Goal: Information Seeking & Learning: Check status

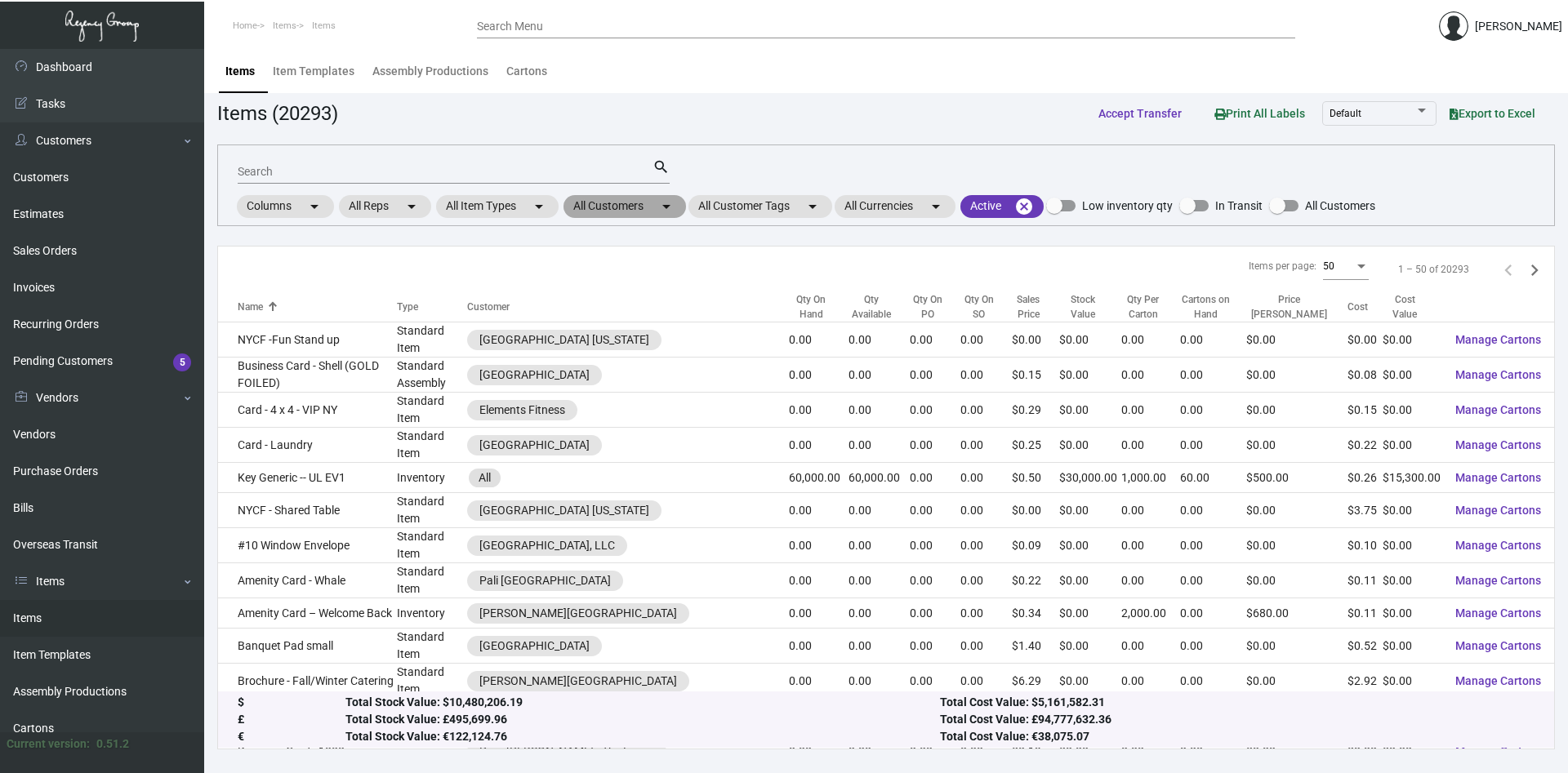
click at [668, 201] on mat-icon "arrow_drop_down" at bounding box center [666, 206] width 20 height 20
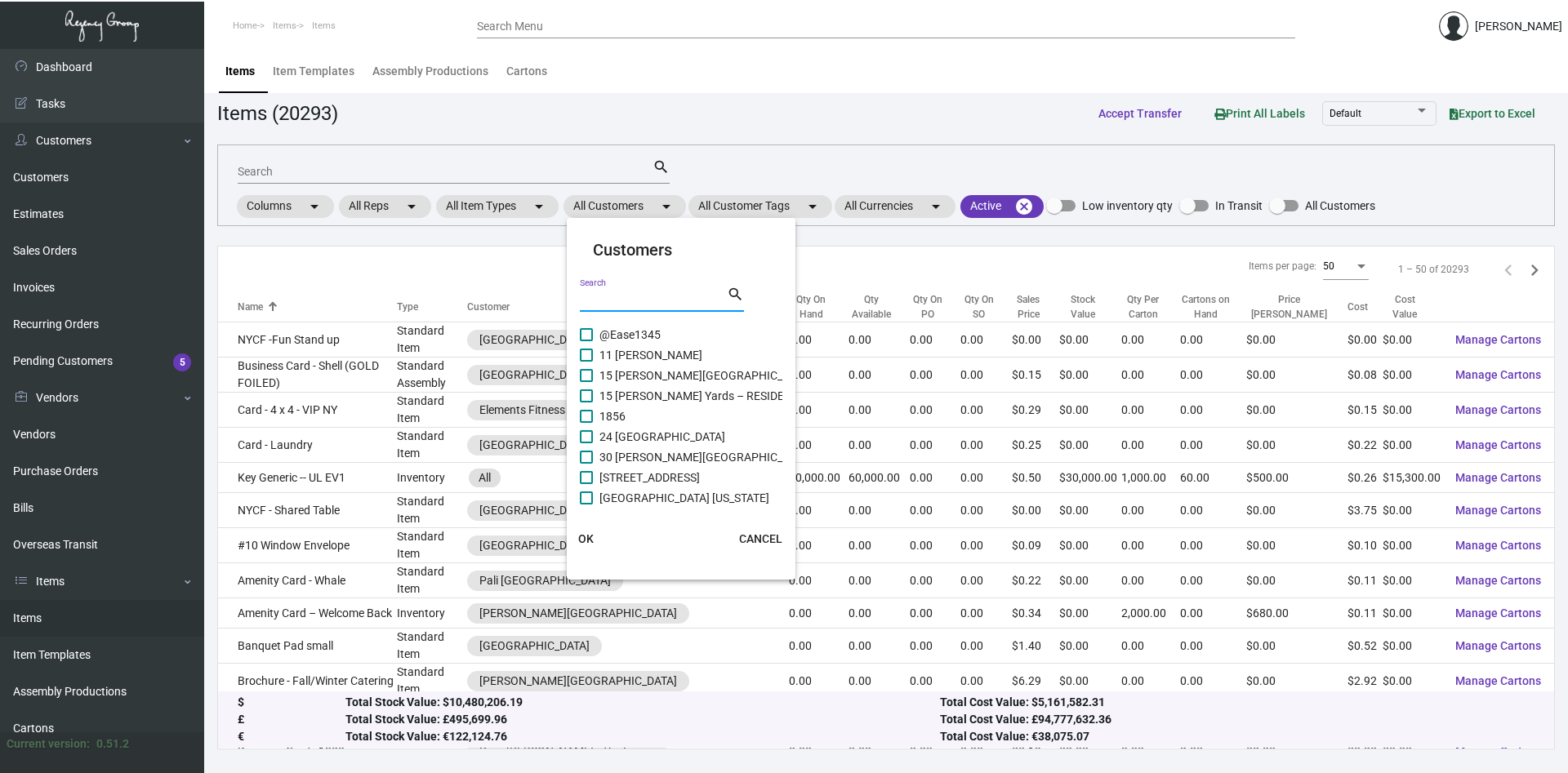
click at [650, 295] on input "Search" at bounding box center [653, 300] width 147 height 13
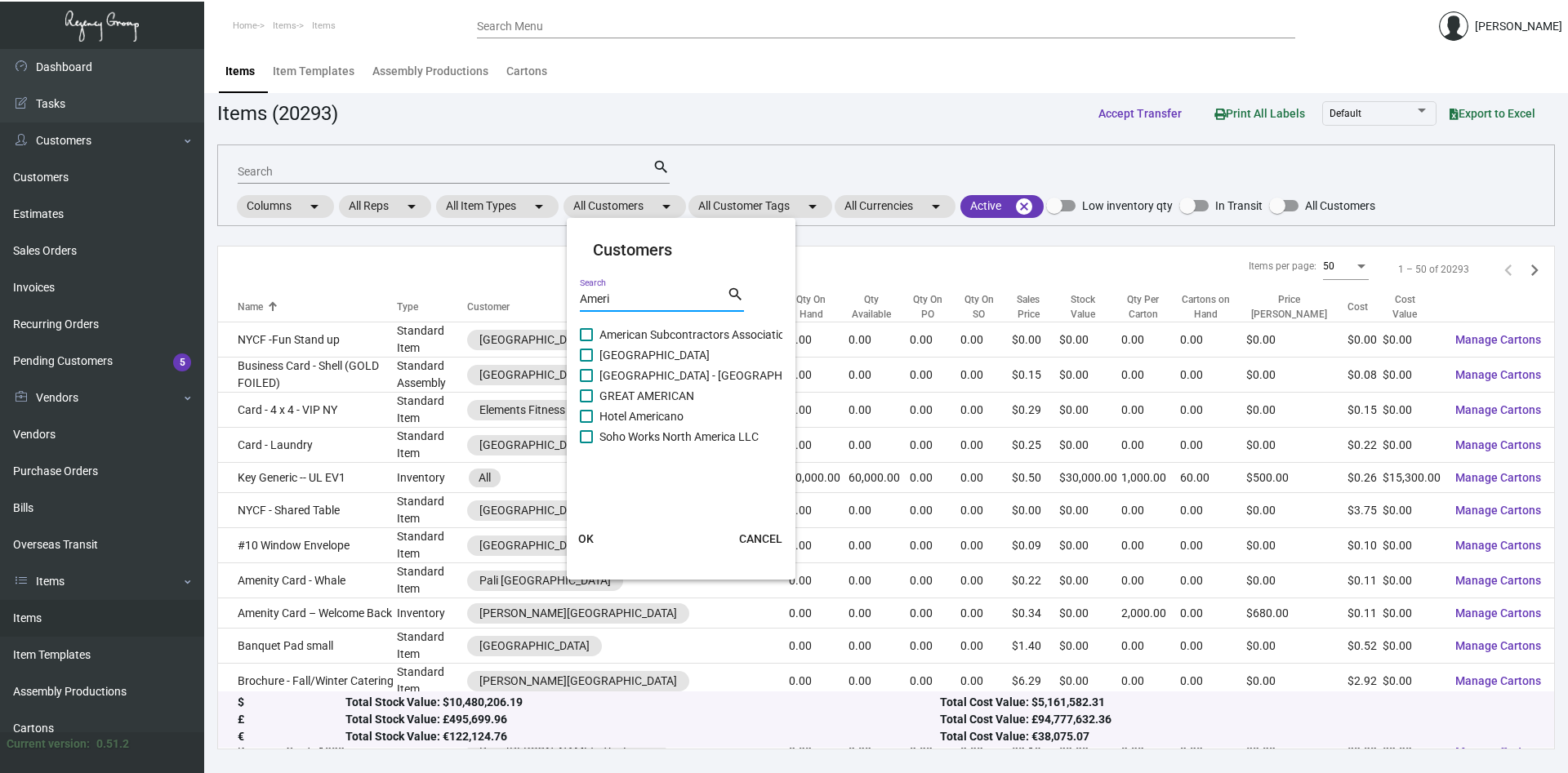
type input "Ameri"
click at [590, 354] on span at bounding box center [587, 356] width 13 height 13
click at [587, 361] on input "[GEOGRAPHIC_DATA]" at bounding box center [586, 361] width 1 height 1
checkbox input "true"
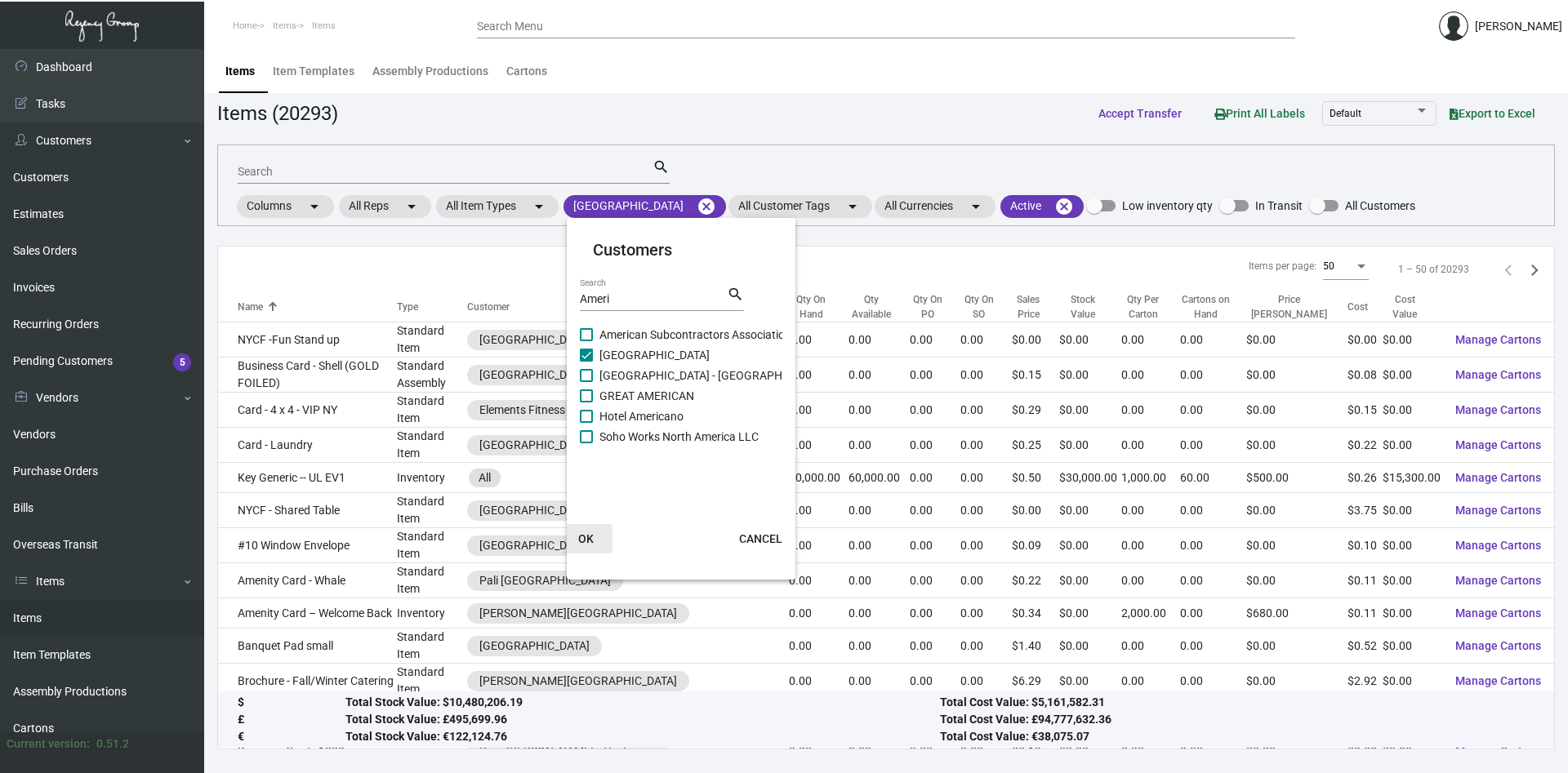
click at [581, 537] on span "OK" at bounding box center [586, 539] width 15 height 13
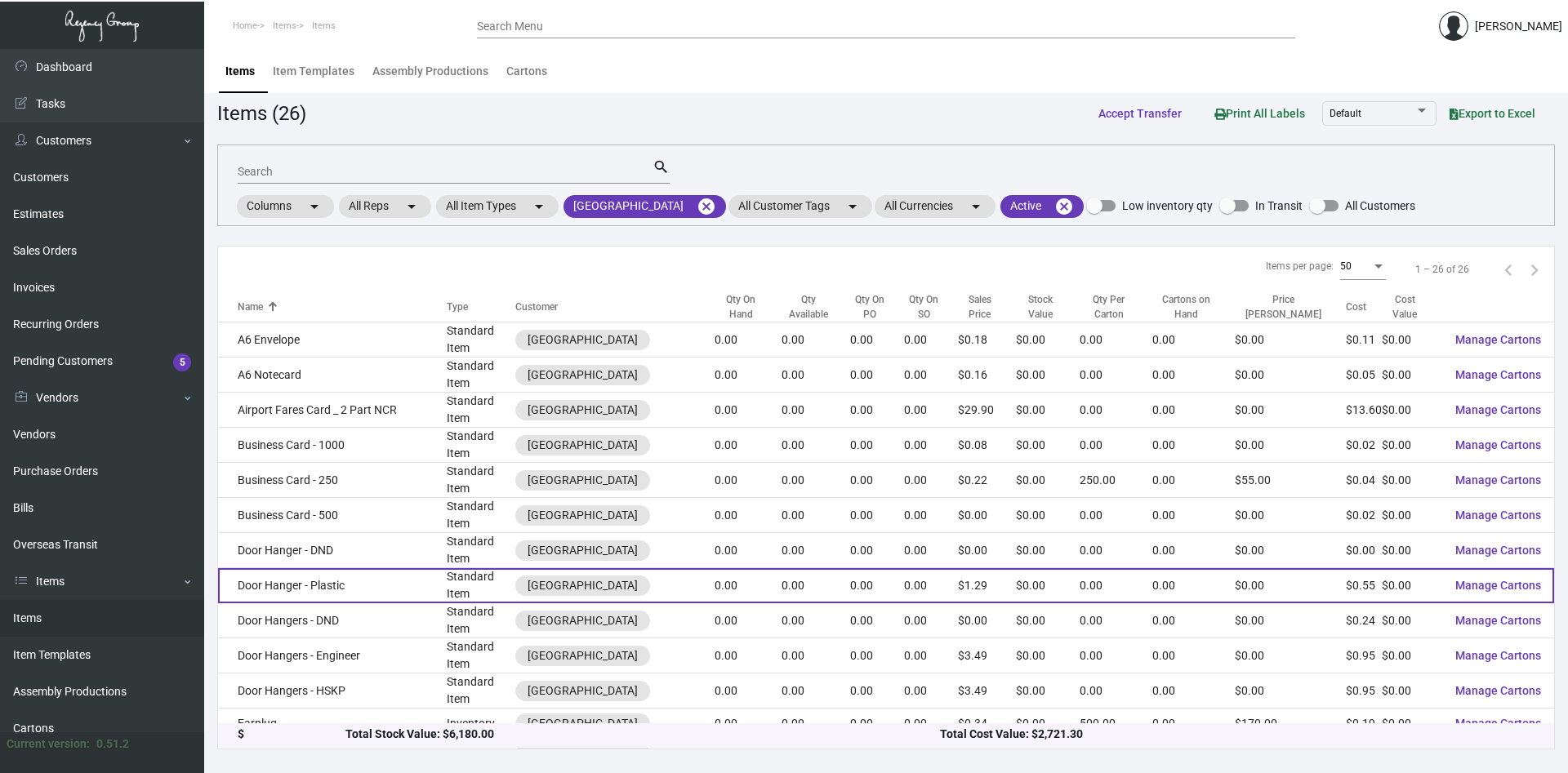
click at [315, 587] on td "Door Hanger - Plastic" at bounding box center [332, 586] width 228 height 35
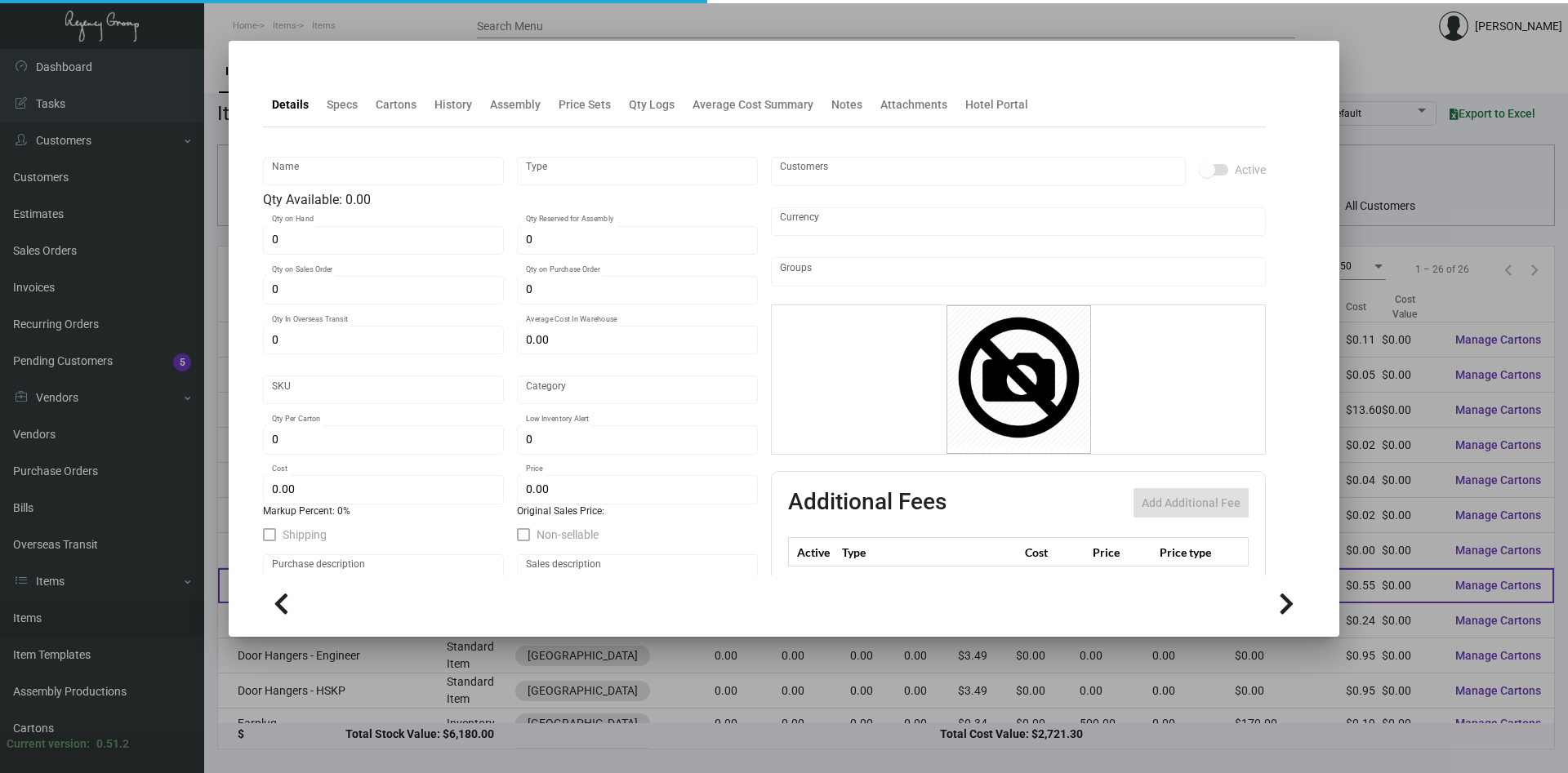
type input "Door Hanger - Plastic"
type input "Standard Item"
type input "$ 0.00"
type input "502-Door Hanger-86"
type input "Standard"
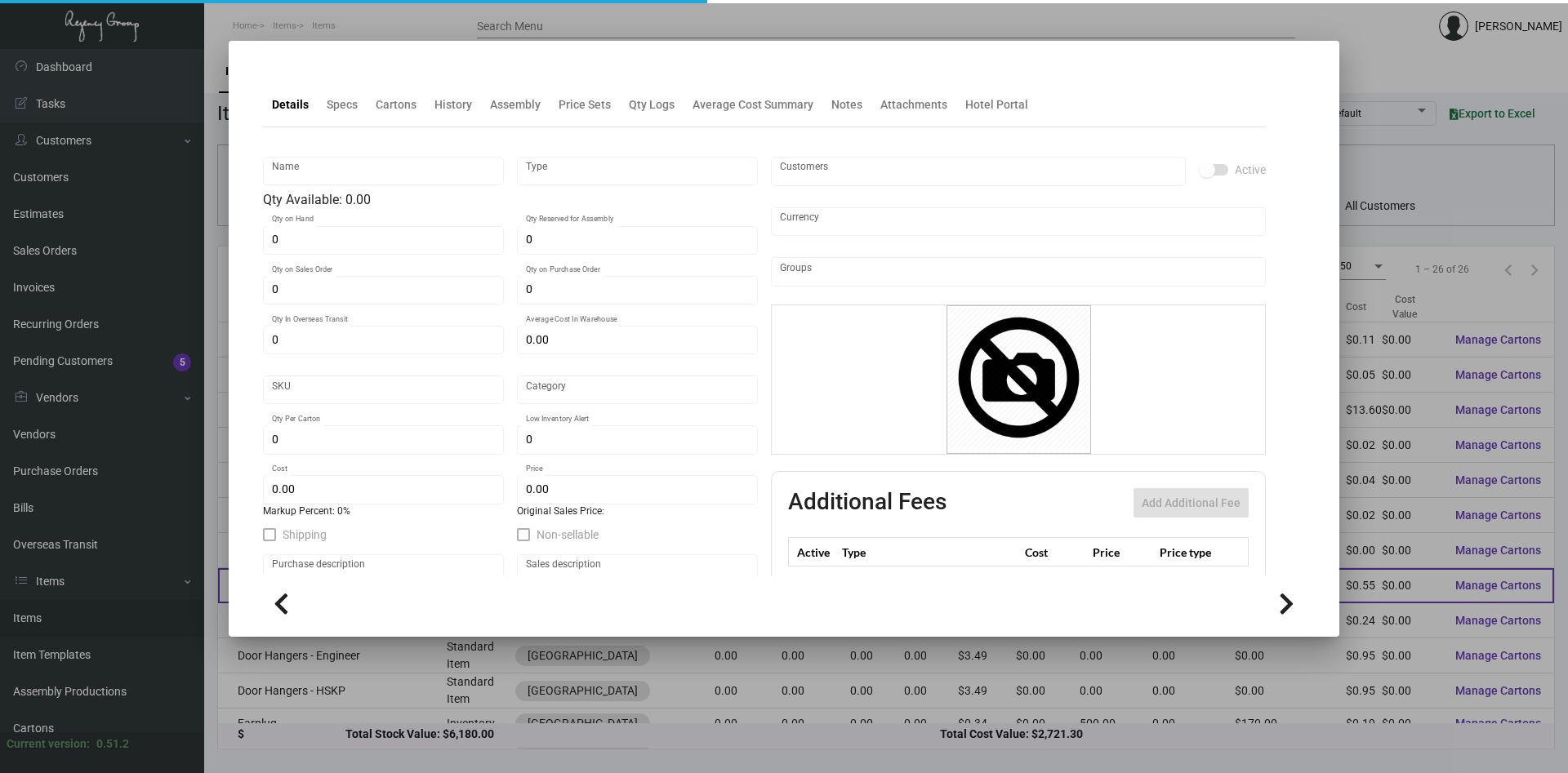
type input "$ 0.545"
type input "$ 1.29"
checkbox input "true"
type input "United States Dollar $"
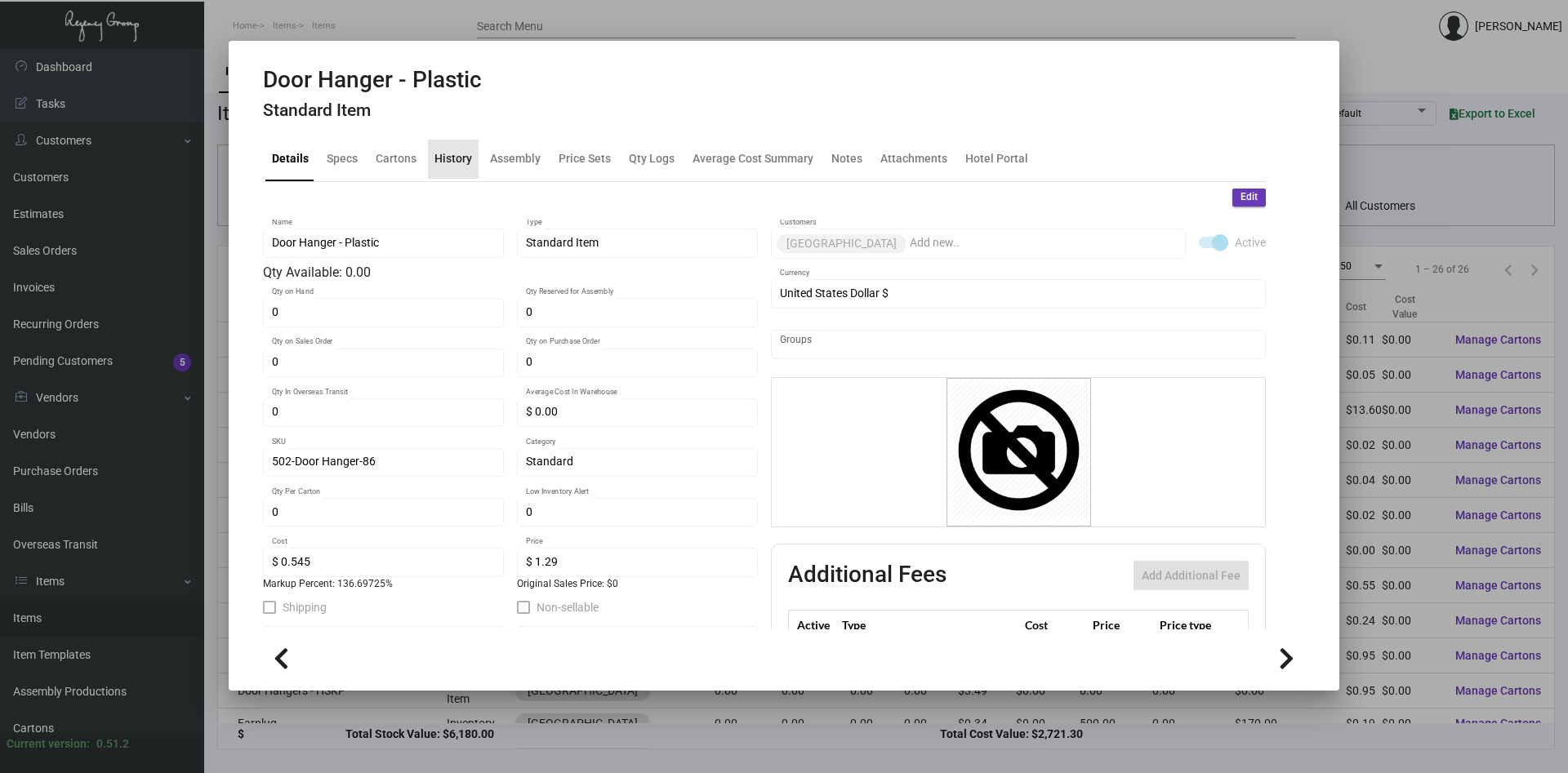
click at [442, 157] on div "History" at bounding box center [454, 159] width 38 height 17
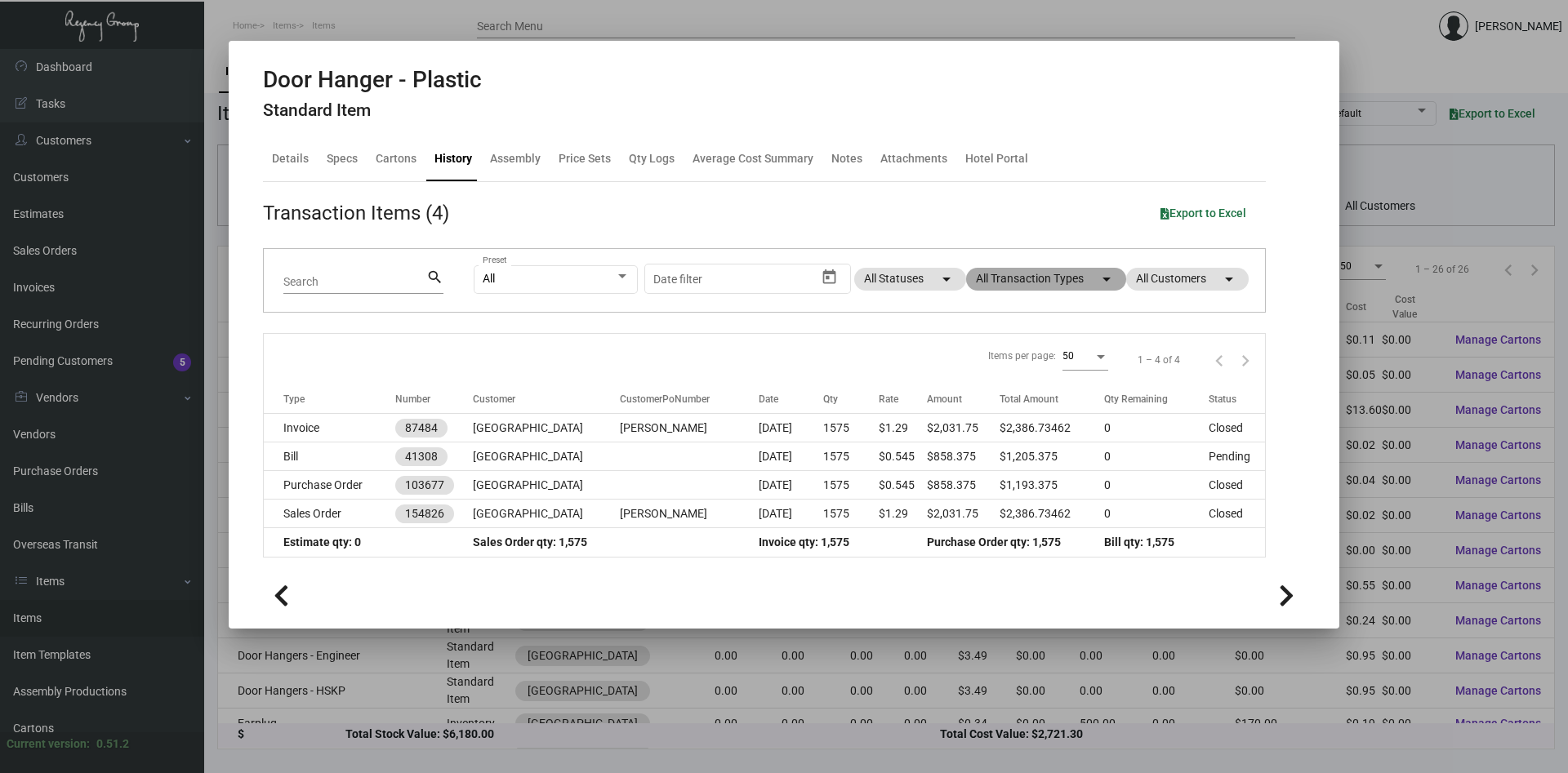
click at [1110, 281] on mat-icon "arrow_drop_down" at bounding box center [1106, 279] width 20 height 20
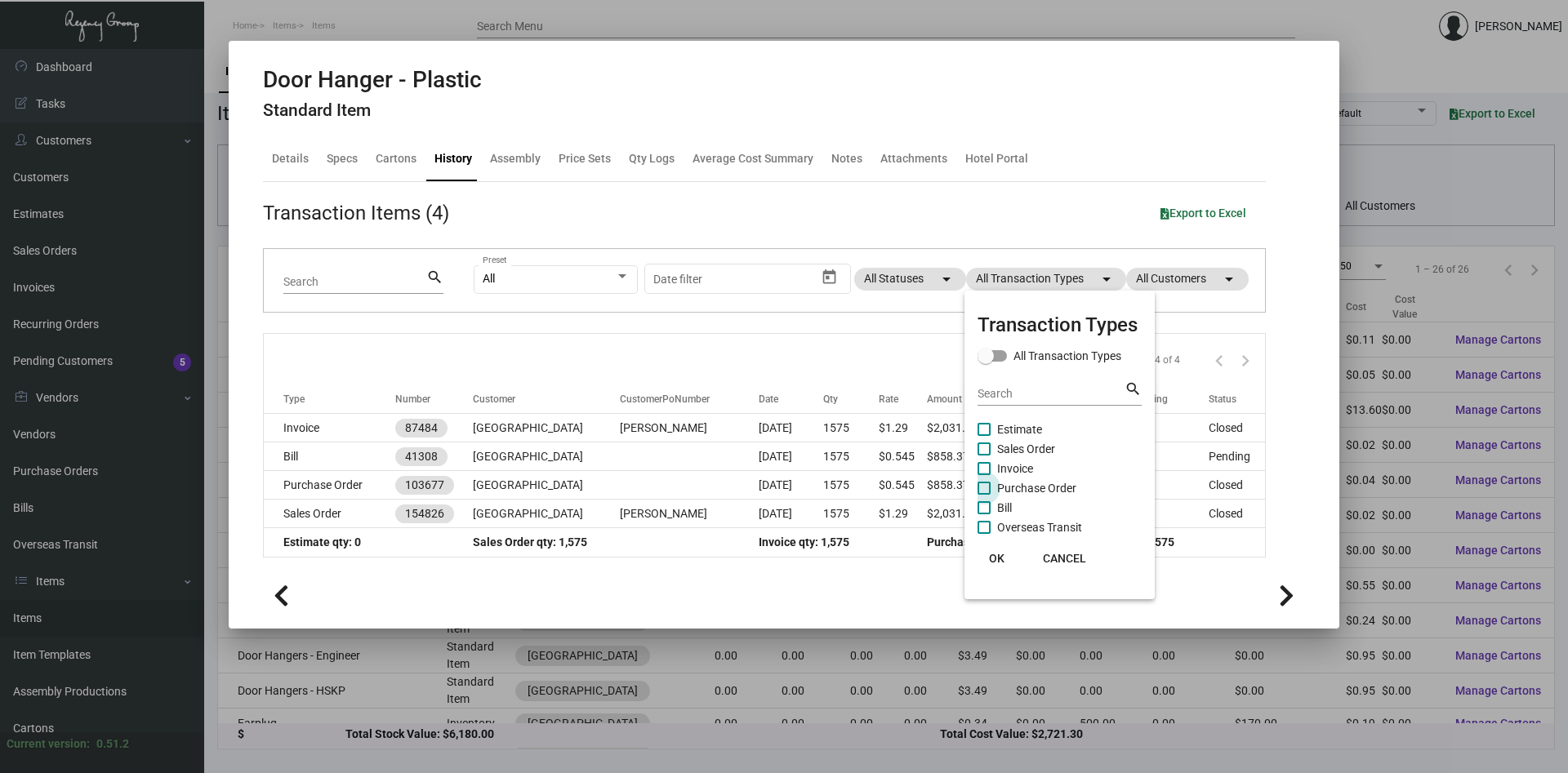
click at [996, 489] on label "Purchase Order" at bounding box center [1027, 488] width 99 height 20
click at [984, 494] on input "Purchase Order" at bounding box center [983, 494] width 1 height 1
checkbox input "true"
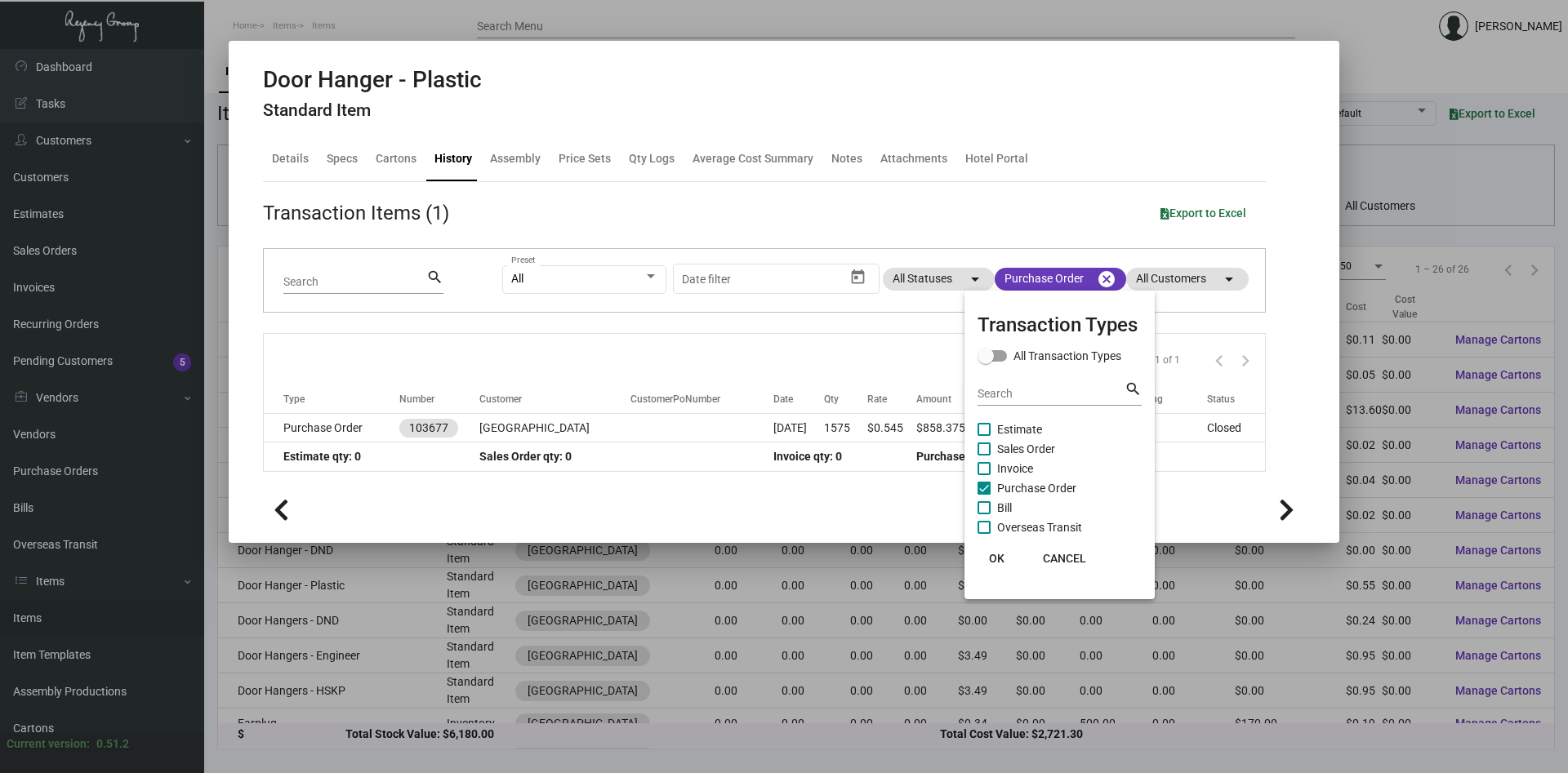
click at [997, 559] on span "OK" at bounding box center [997, 559] width 15 height 13
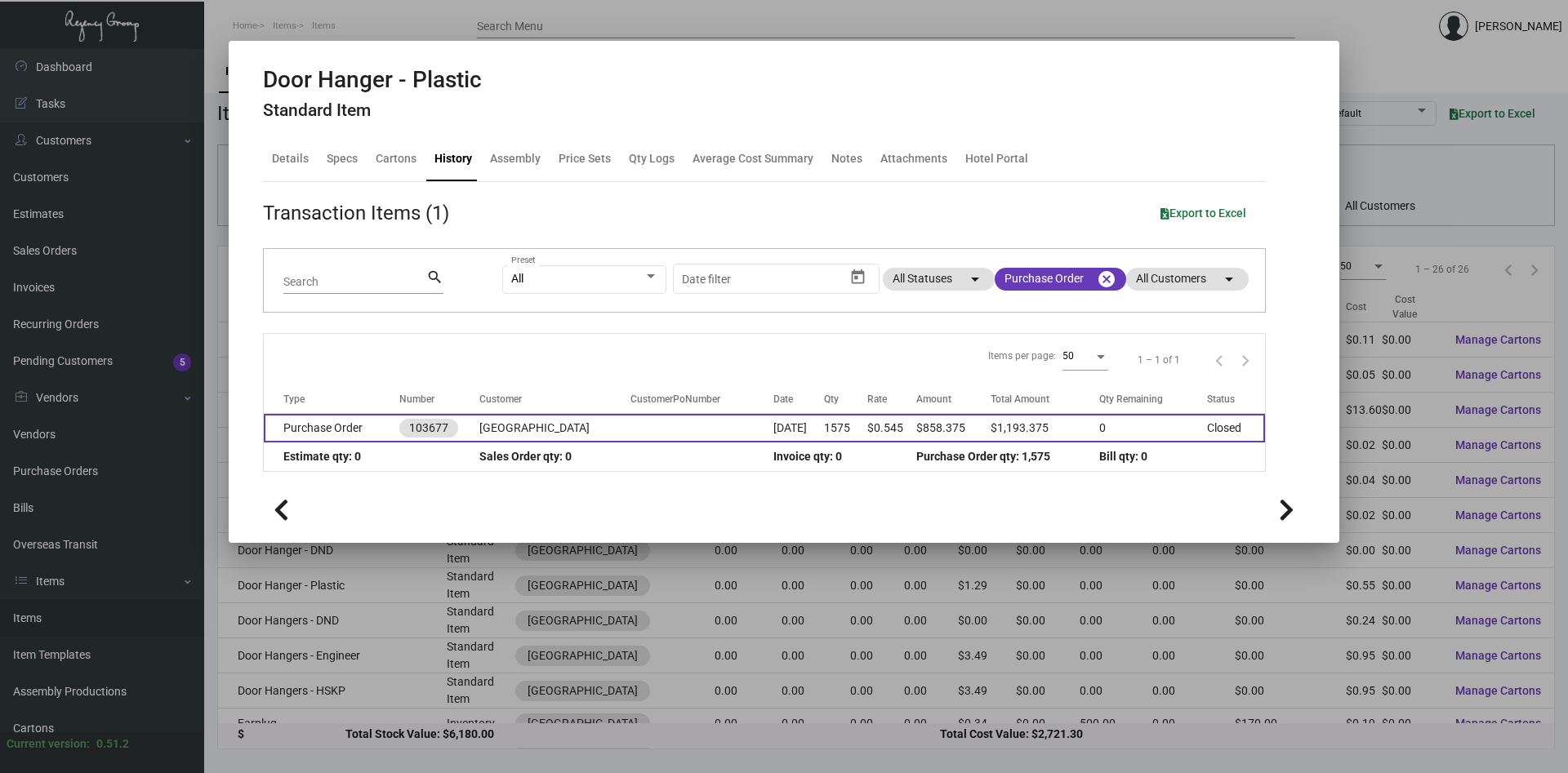
click at [537, 429] on td "[GEOGRAPHIC_DATA]" at bounding box center [554, 428] width 151 height 29
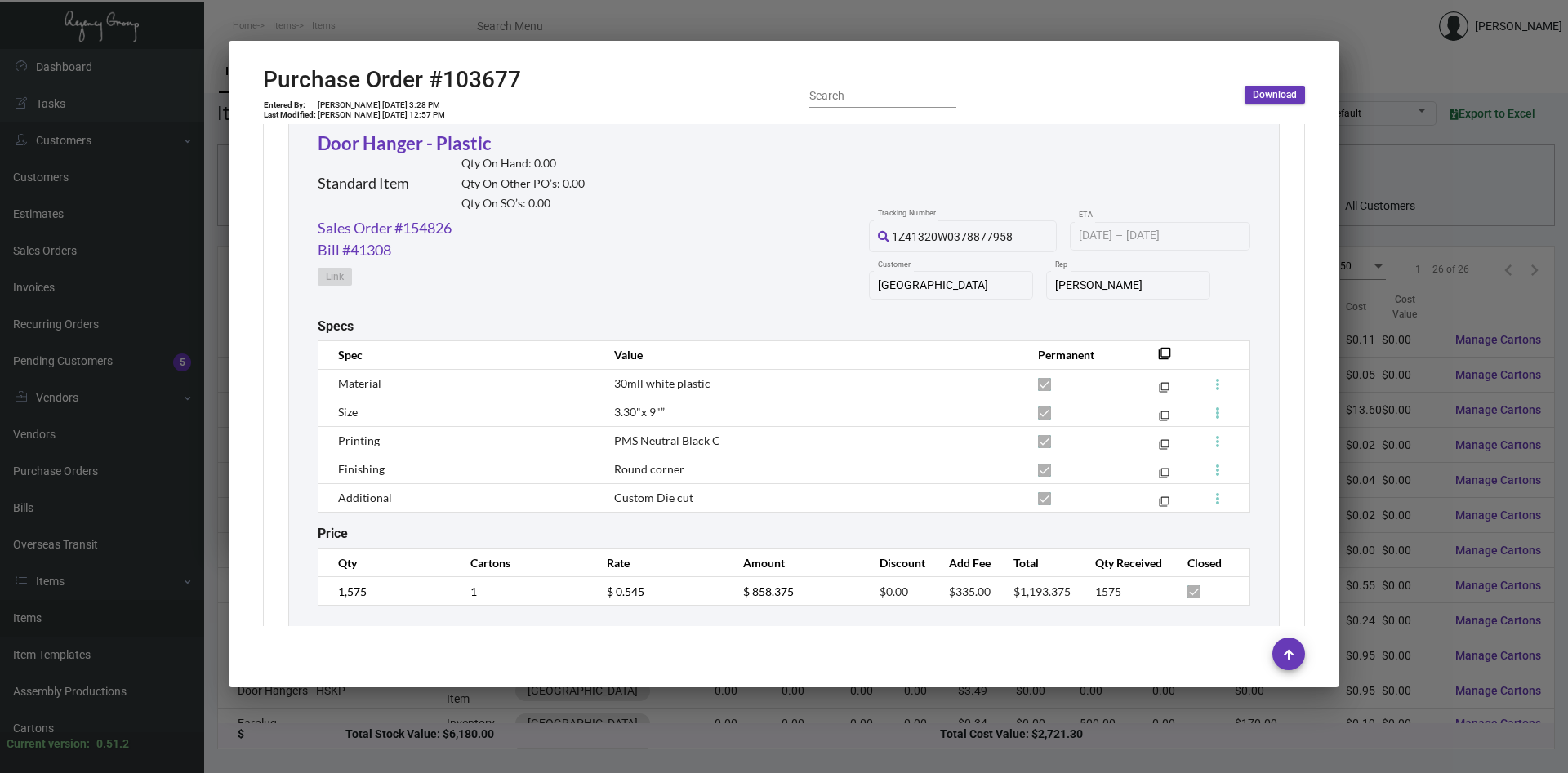
scroll to position [818, 0]
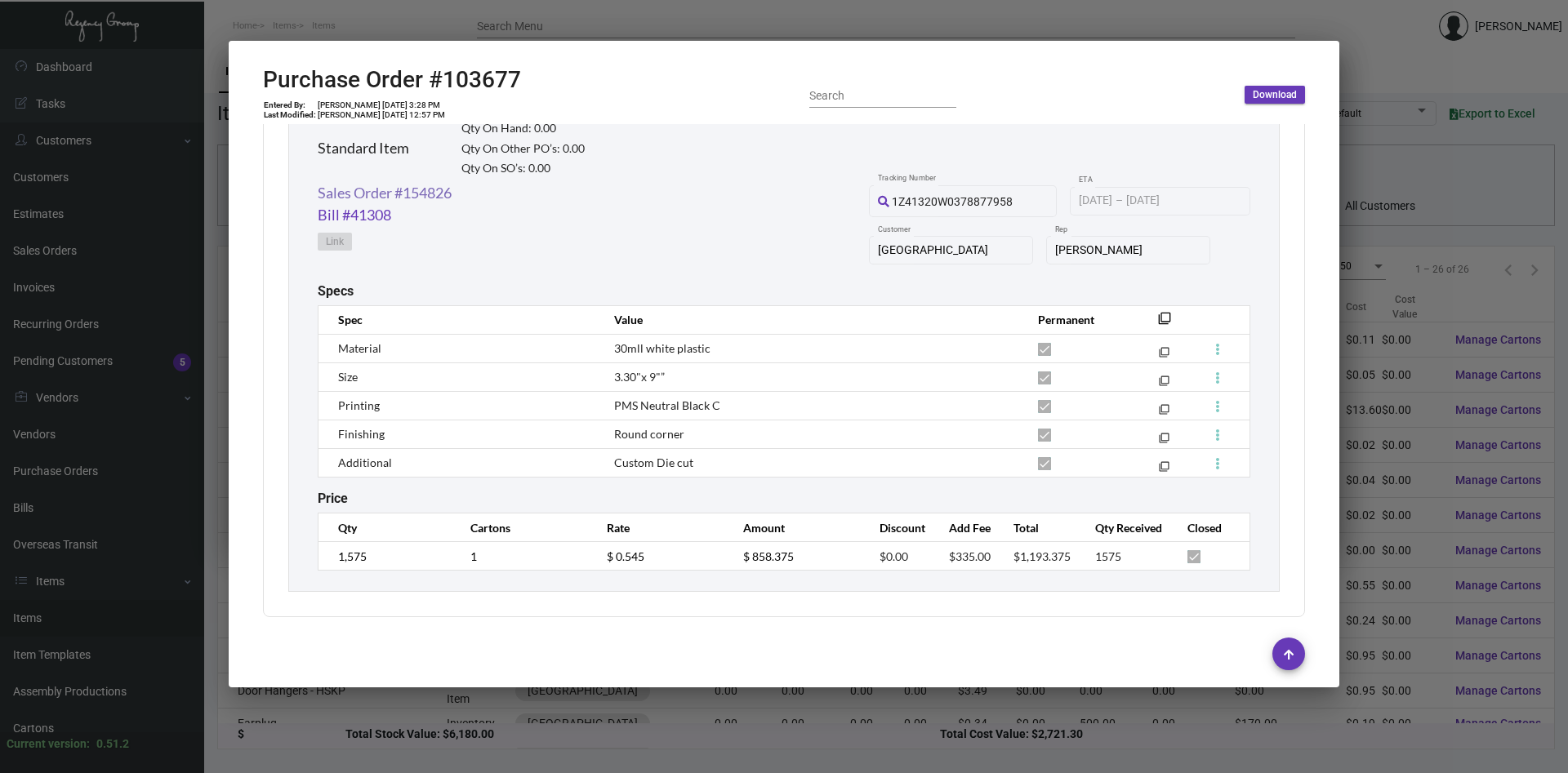
click at [408, 194] on link "Sales Order #154826" at bounding box center [384, 193] width 134 height 22
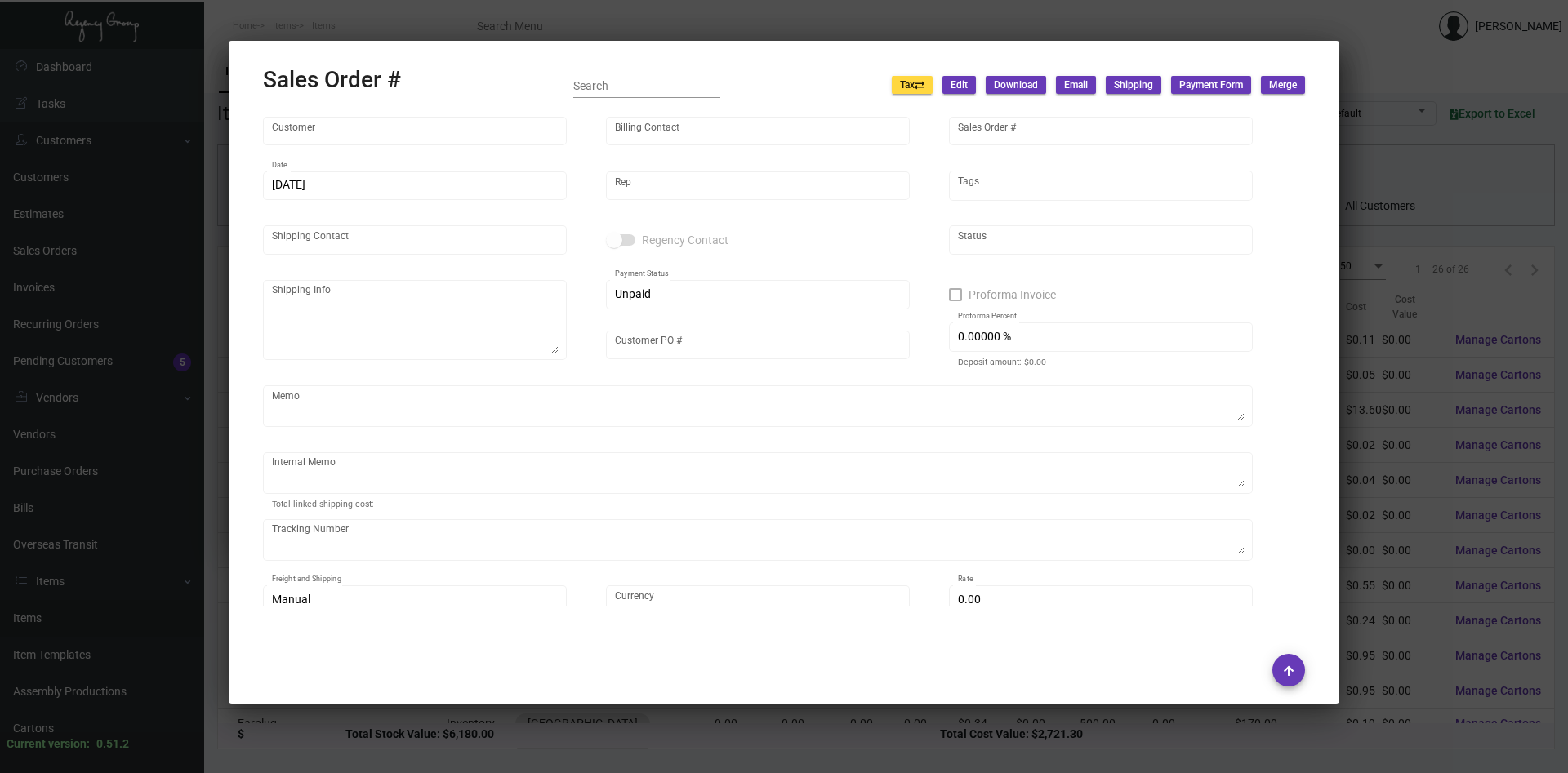
type input "[GEOGRAPHIC_DATA]"
type input "Accounting Team"
type input "154826"
type input "[DATE]"
type input "[PERSON_NAME]"
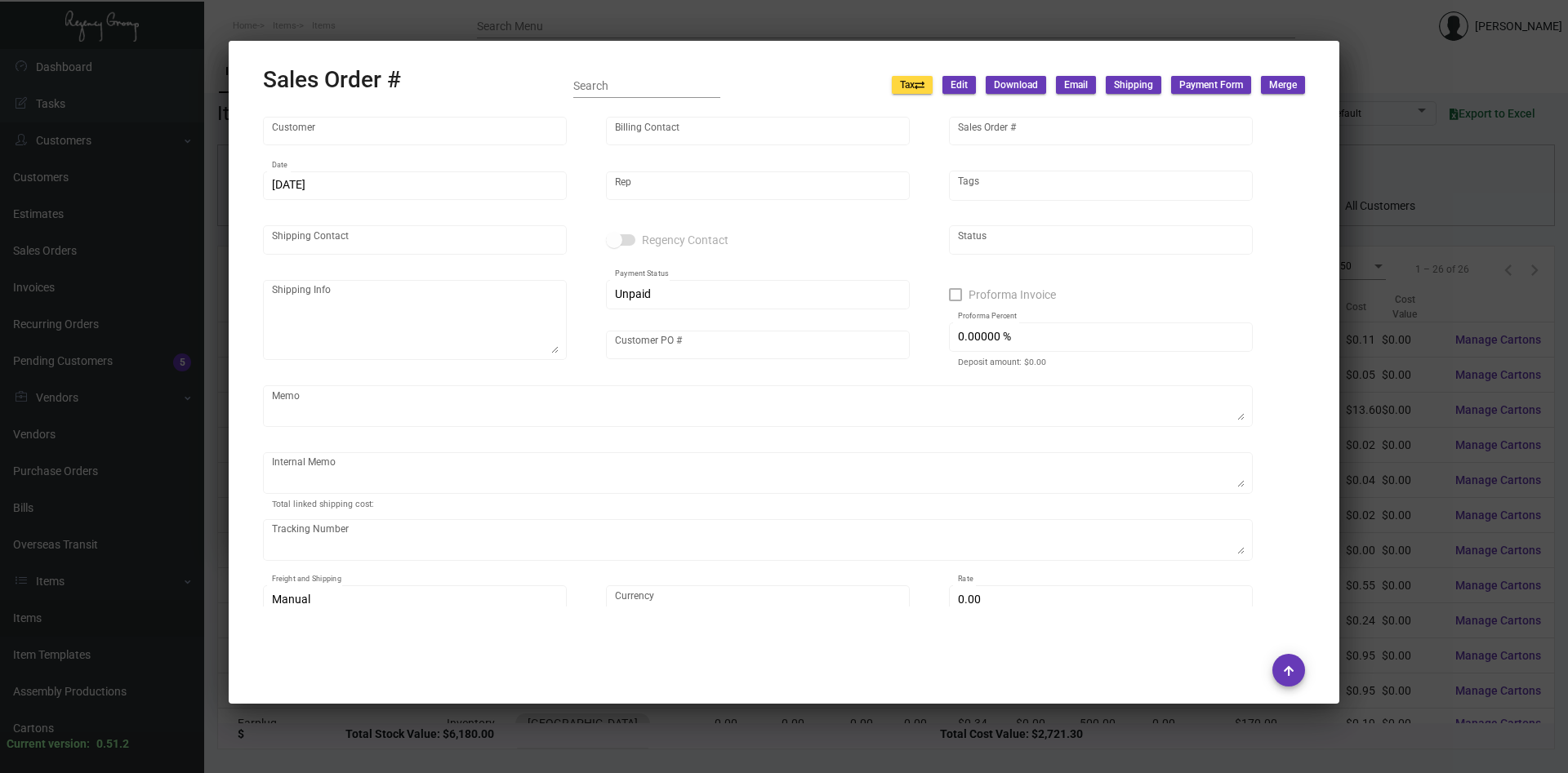
type input "[PERSON_NAME]"
type textarea "[GEOGRAPHIC_DATA] - [PERSON_NAME] [STREET_ADDRESS][US_STATE]"
type input "[PERSON_NAME]"
type input "United States Dollar $"
type input "4.50000 %"
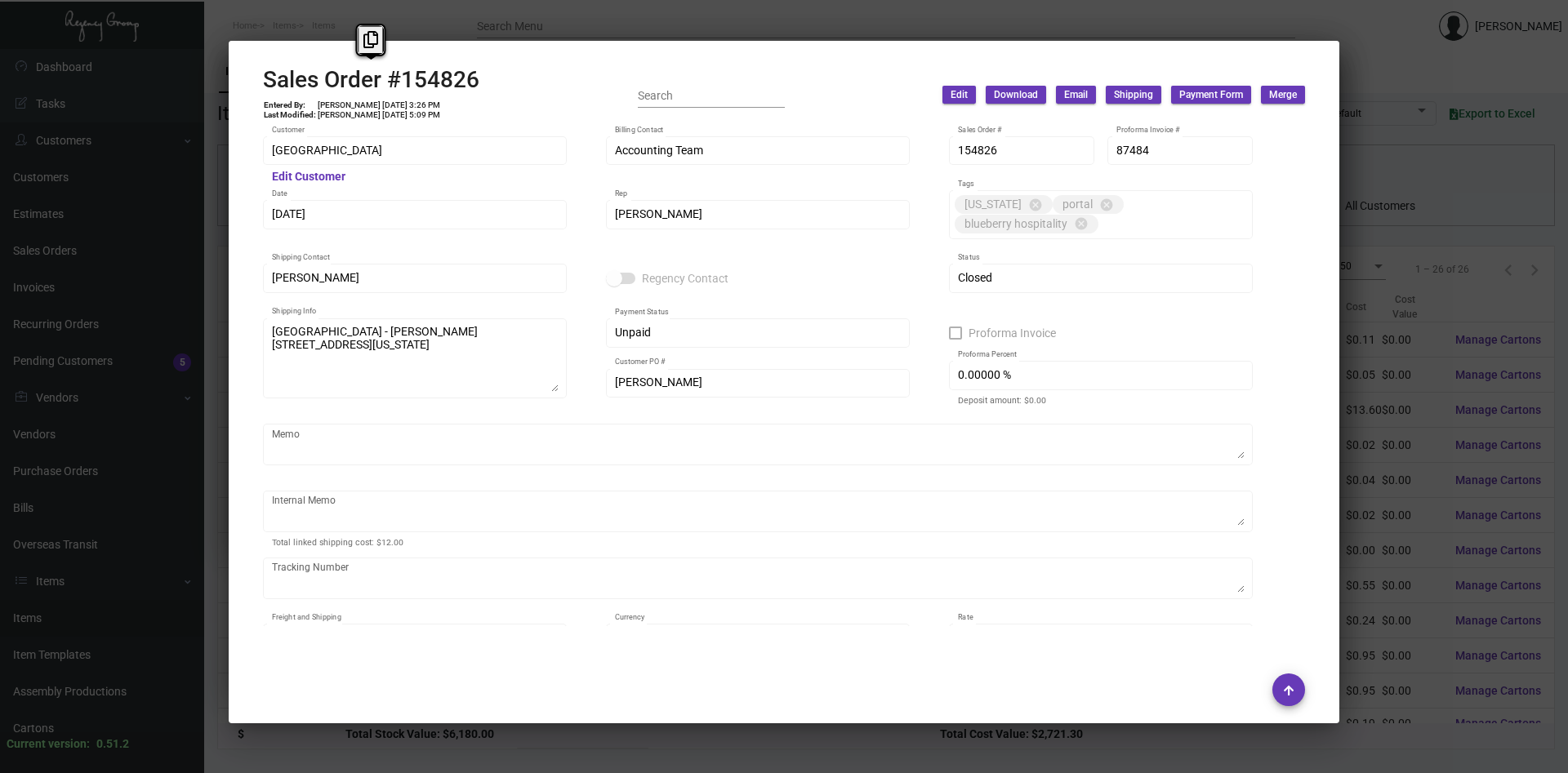
drag, startPoint x: 487, startPoint y: 81, endPoint x: 247, endPoint y: 78, distance: 240.0
click at [247, 78] on mat-dialog-container "Sales Order #154826 Entered By: [PERSON_NAME] [DATE] 3:26 PM Last Modified: [PE…" at bounding box center [784, 382] width 1111 height 683
copy h2 "Sales Order #154826"
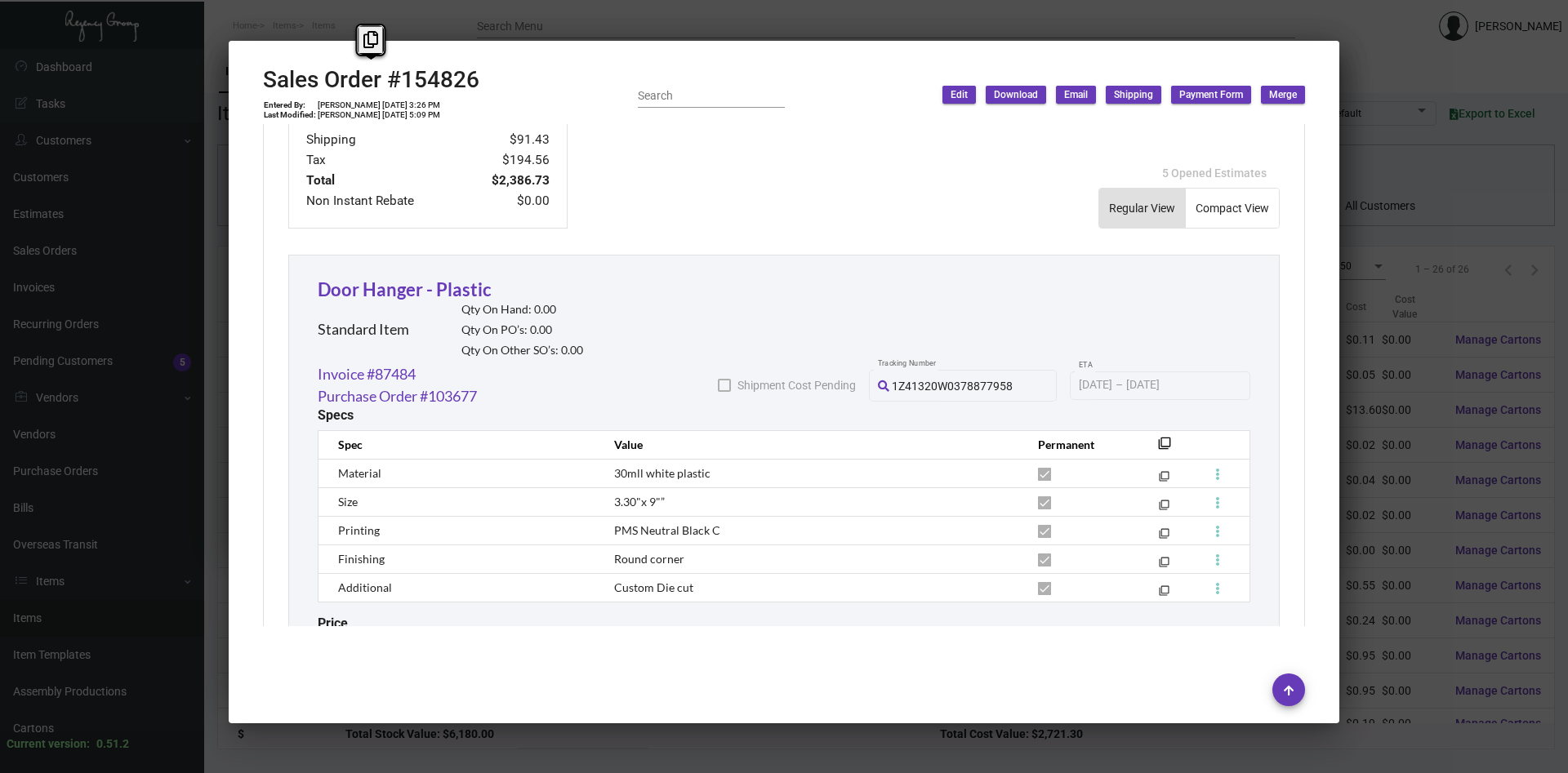
scroll to position [917, 0]
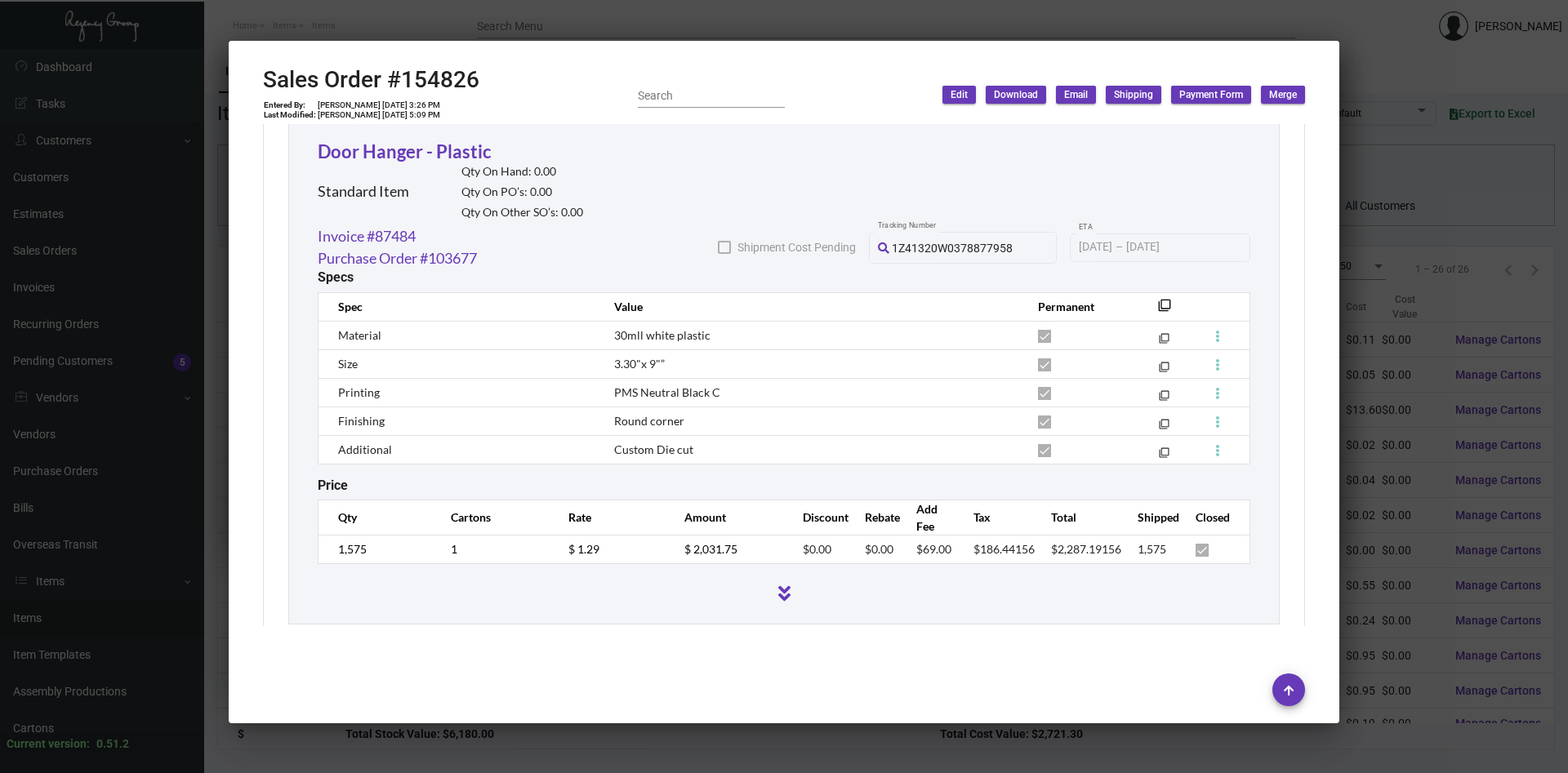
click at [1431, 609] on div at bounding box center [784, 386] width 1568 height 773
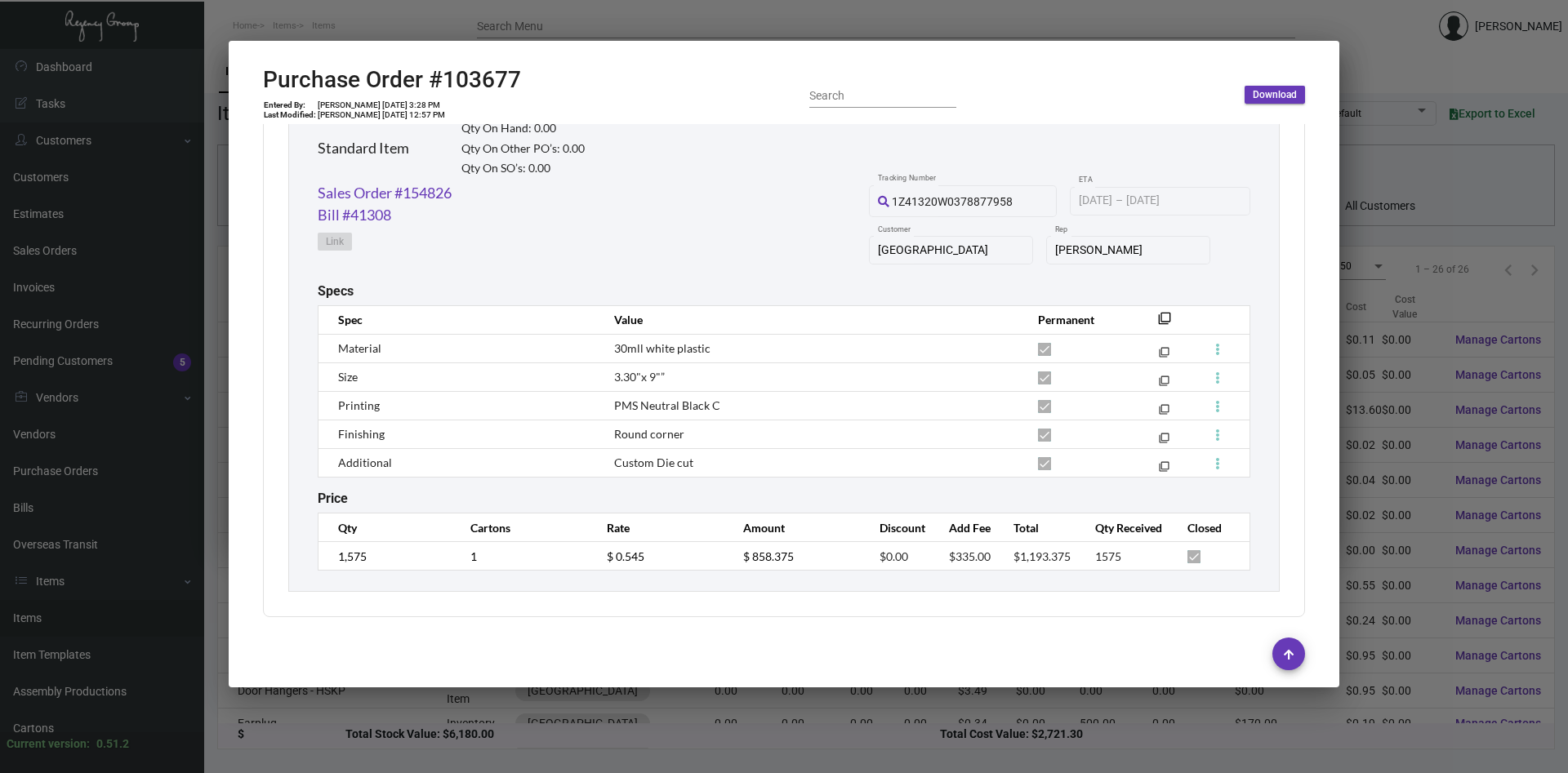
click at [1431, 609] on div at bounding box center [784, 386] width 1568 height 773
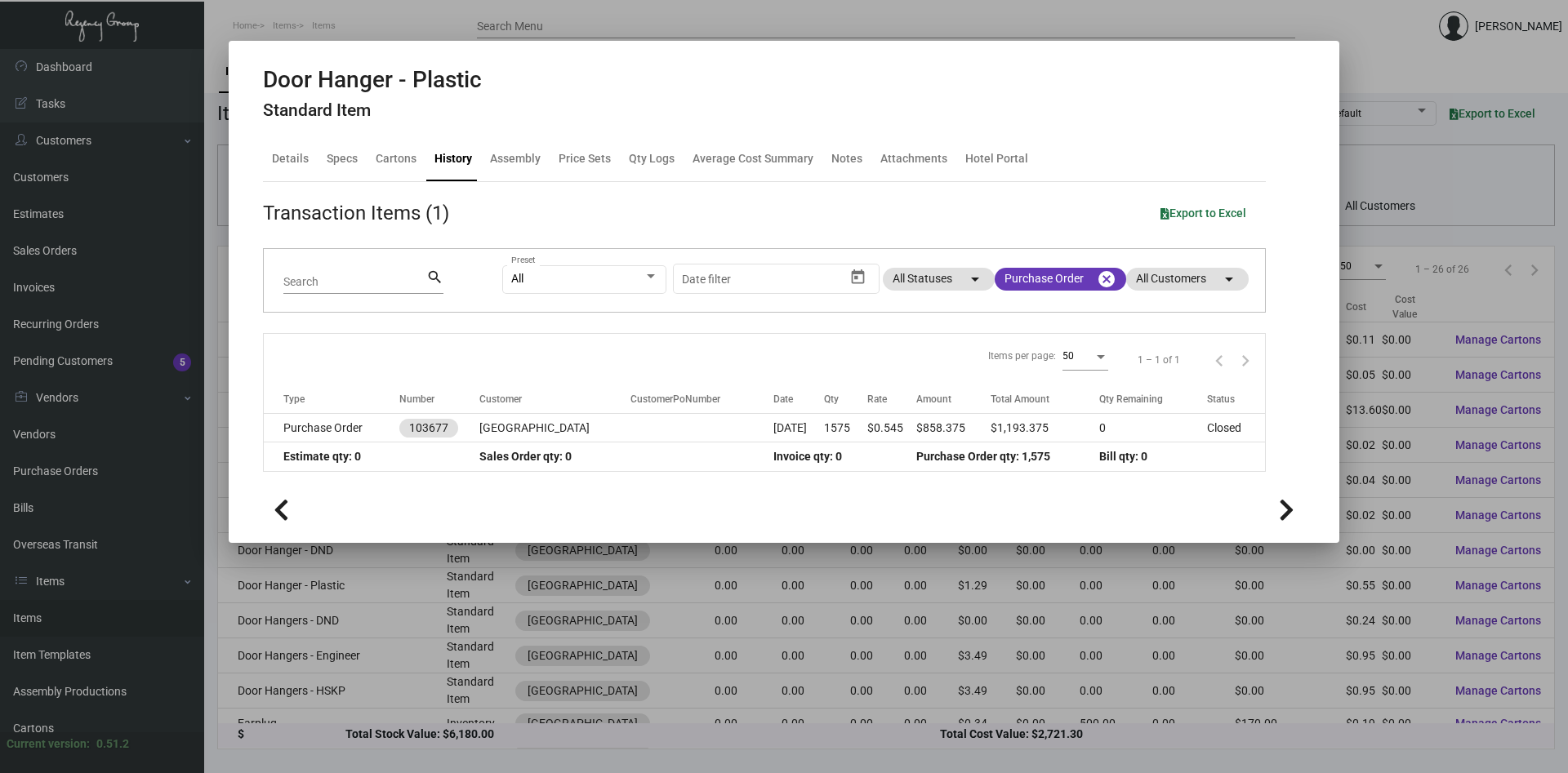
click at [1431, 609] on div at bounding box center [784, 386] width 1568 height 773
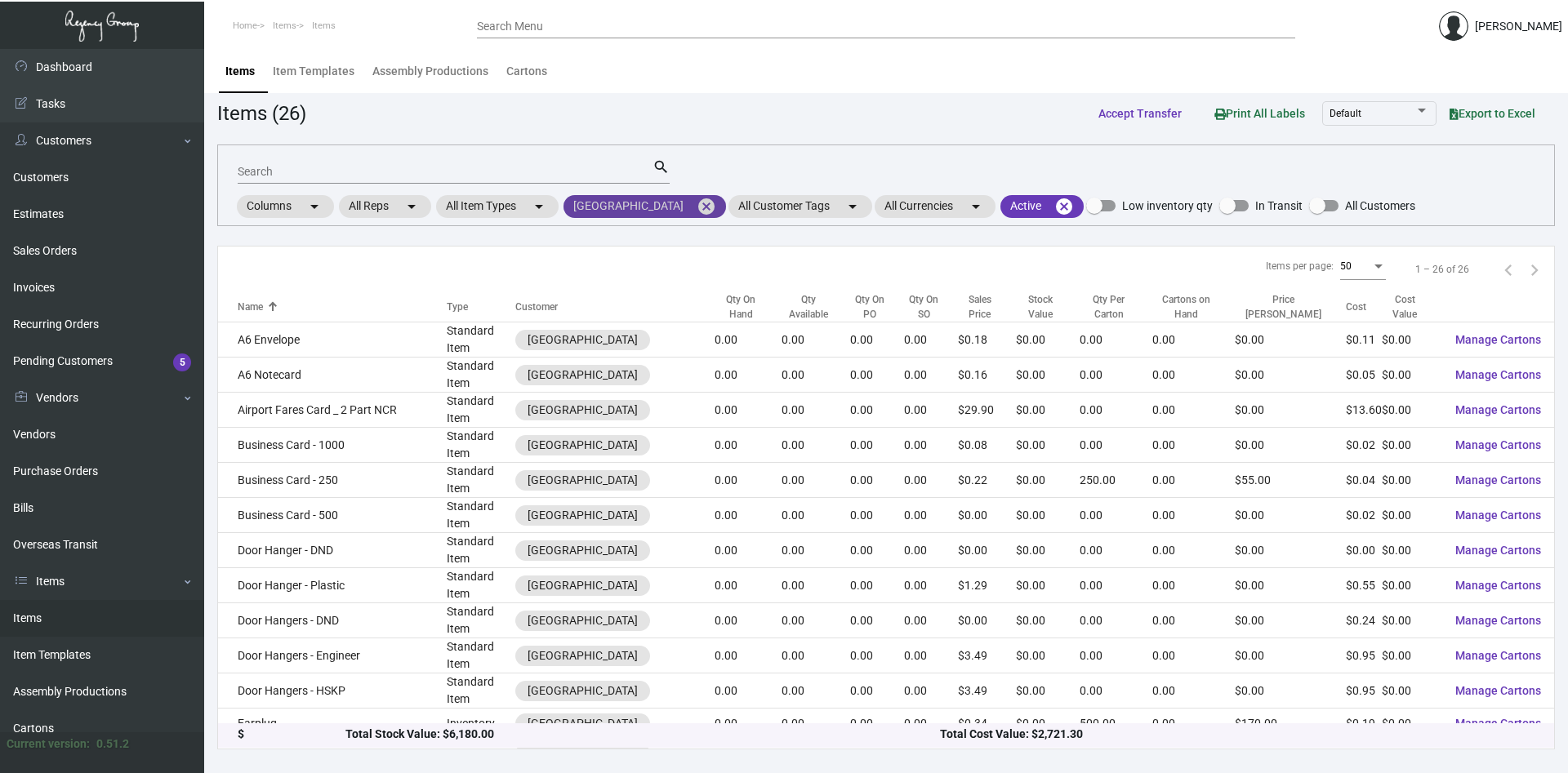
click at [697, 210] on mat-icon "cancel" at bounding box center [707, 206] width 20 height 20
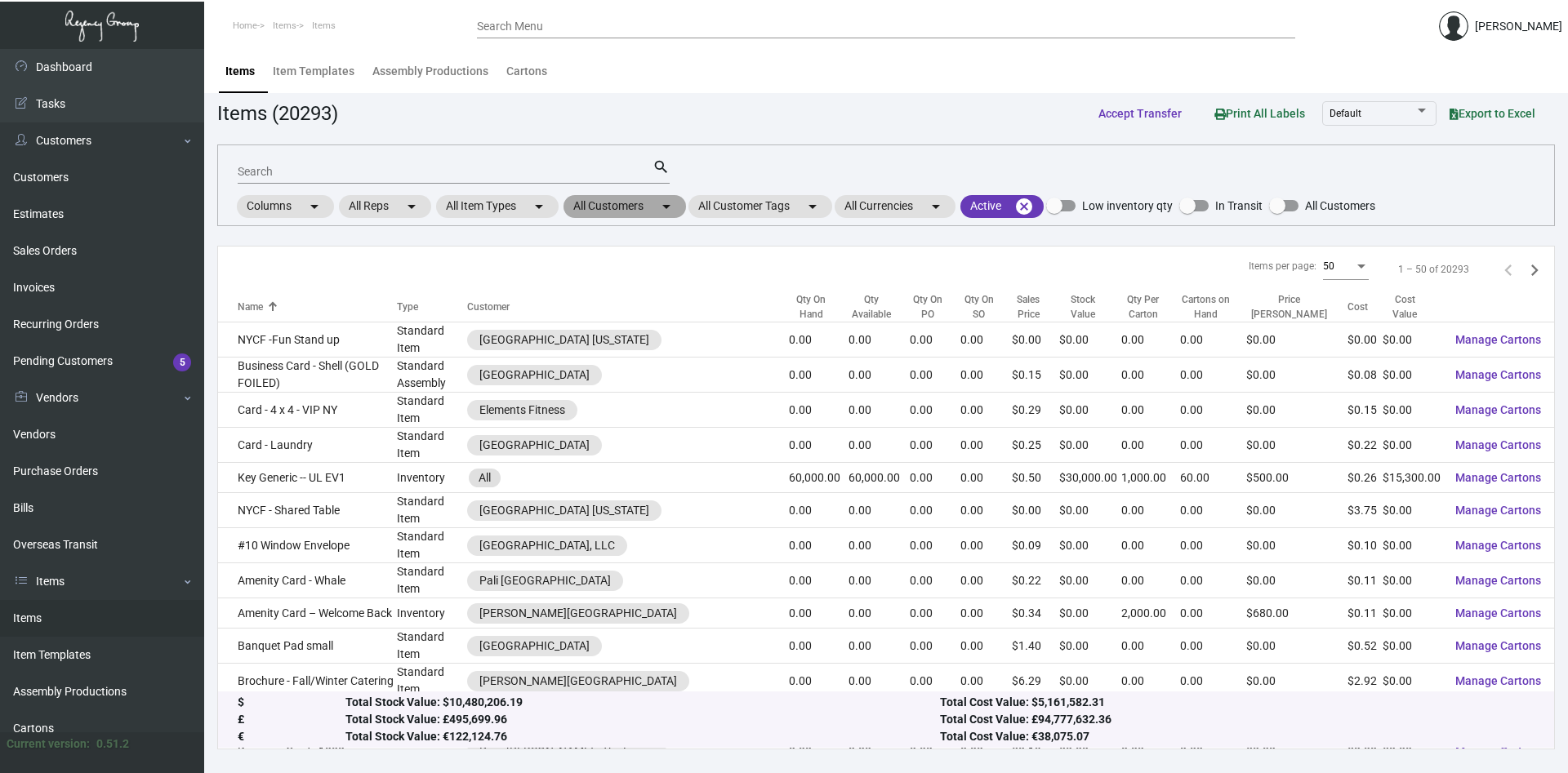
click at [651, 205] on mat-chip "All Customers arrow_drop_down" at bounding box center [625, 206] width 123 height 23
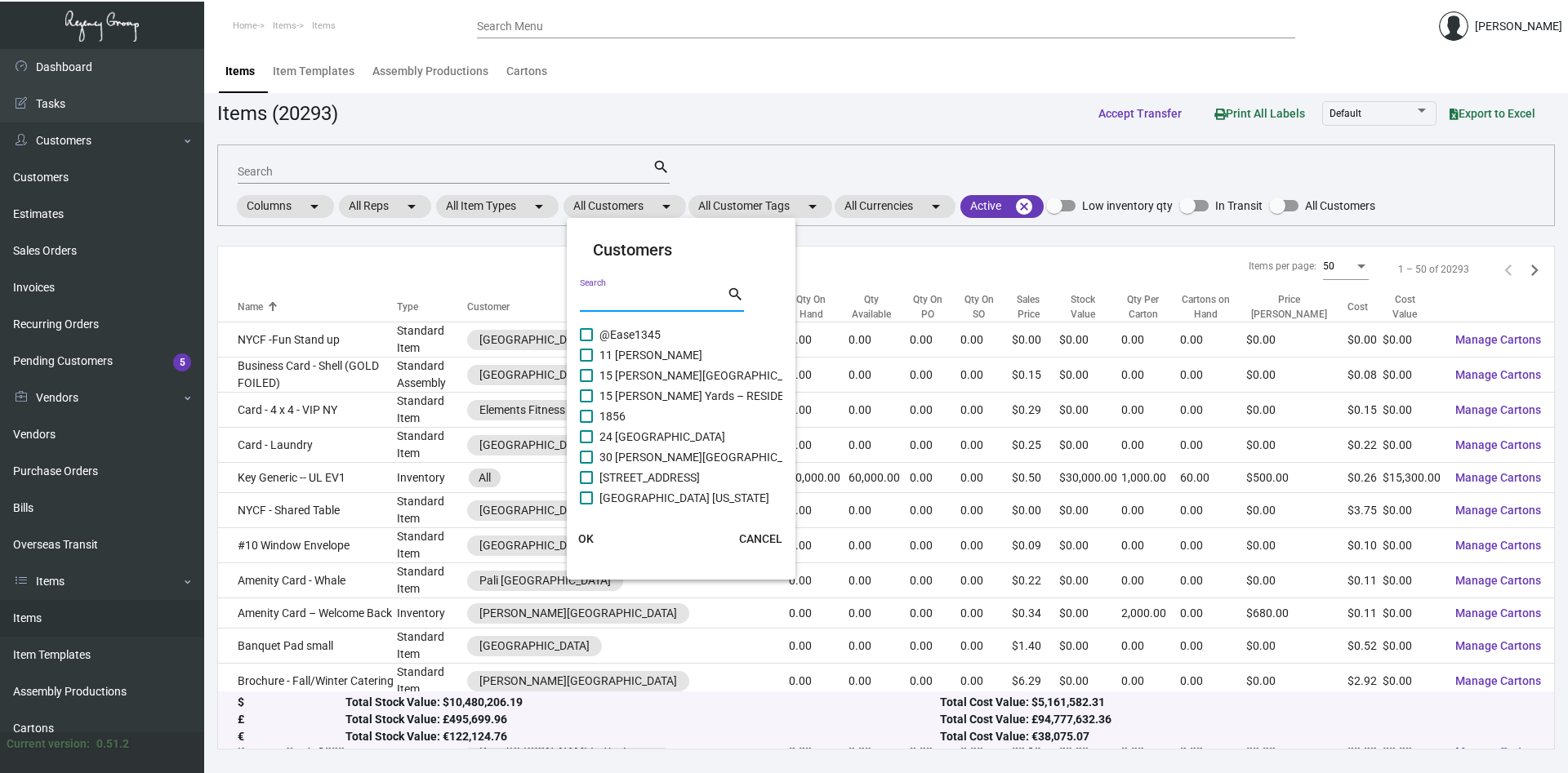
click at [669, 298] on input "Search" at bounding box center [653, 300] width 147 height 13
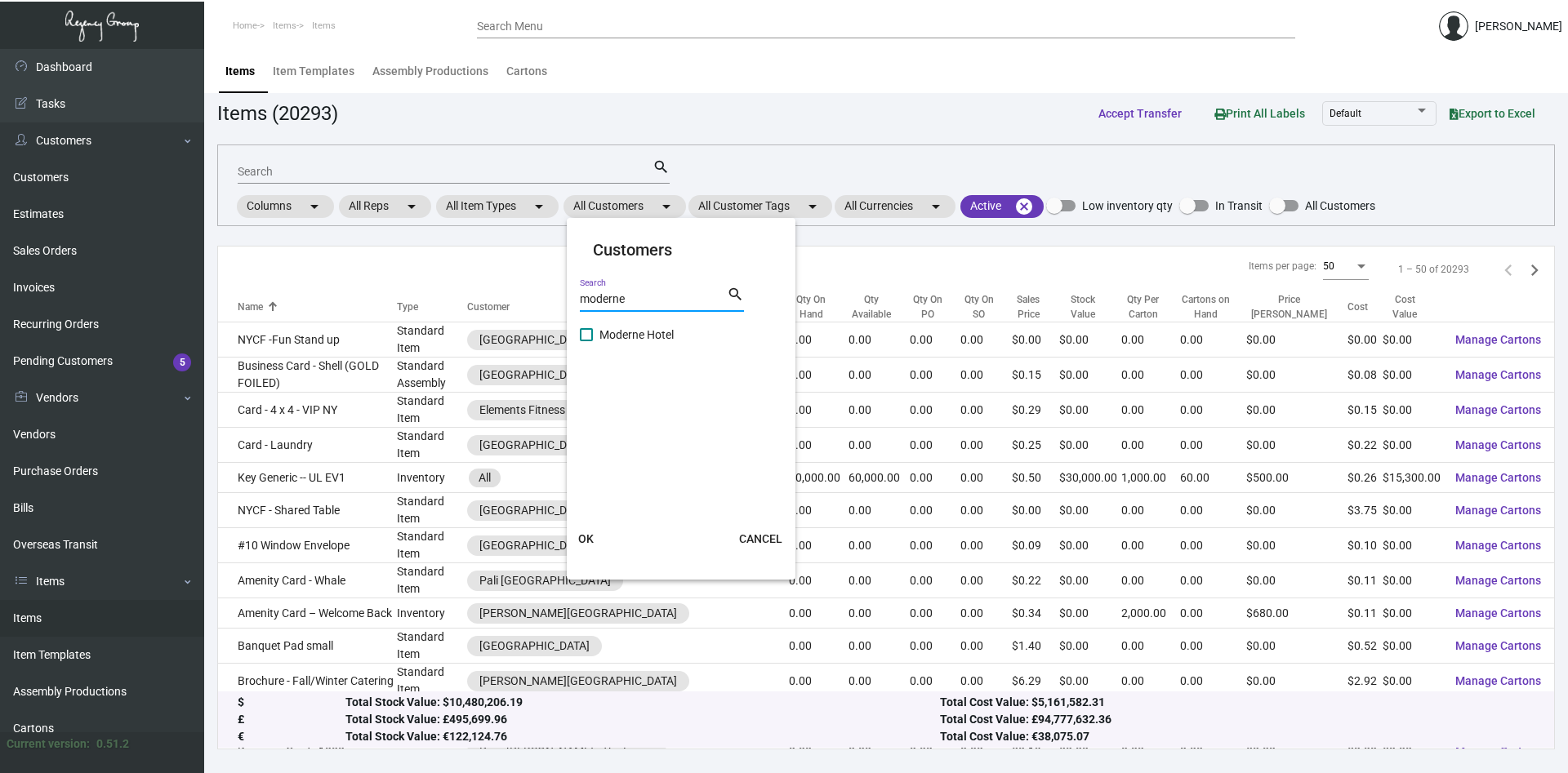
type input "moderne"
click at [581, 338] on span at bounding box center [587, 335] width 13 height 13
click at [586, 341] on input "Moderne Hotel" at bounding box center [586, 341] width 1 height 1
checkbox input "true"
click at [588, 538] on span "OK" at bounding box center [586, 539] width 15 height 13
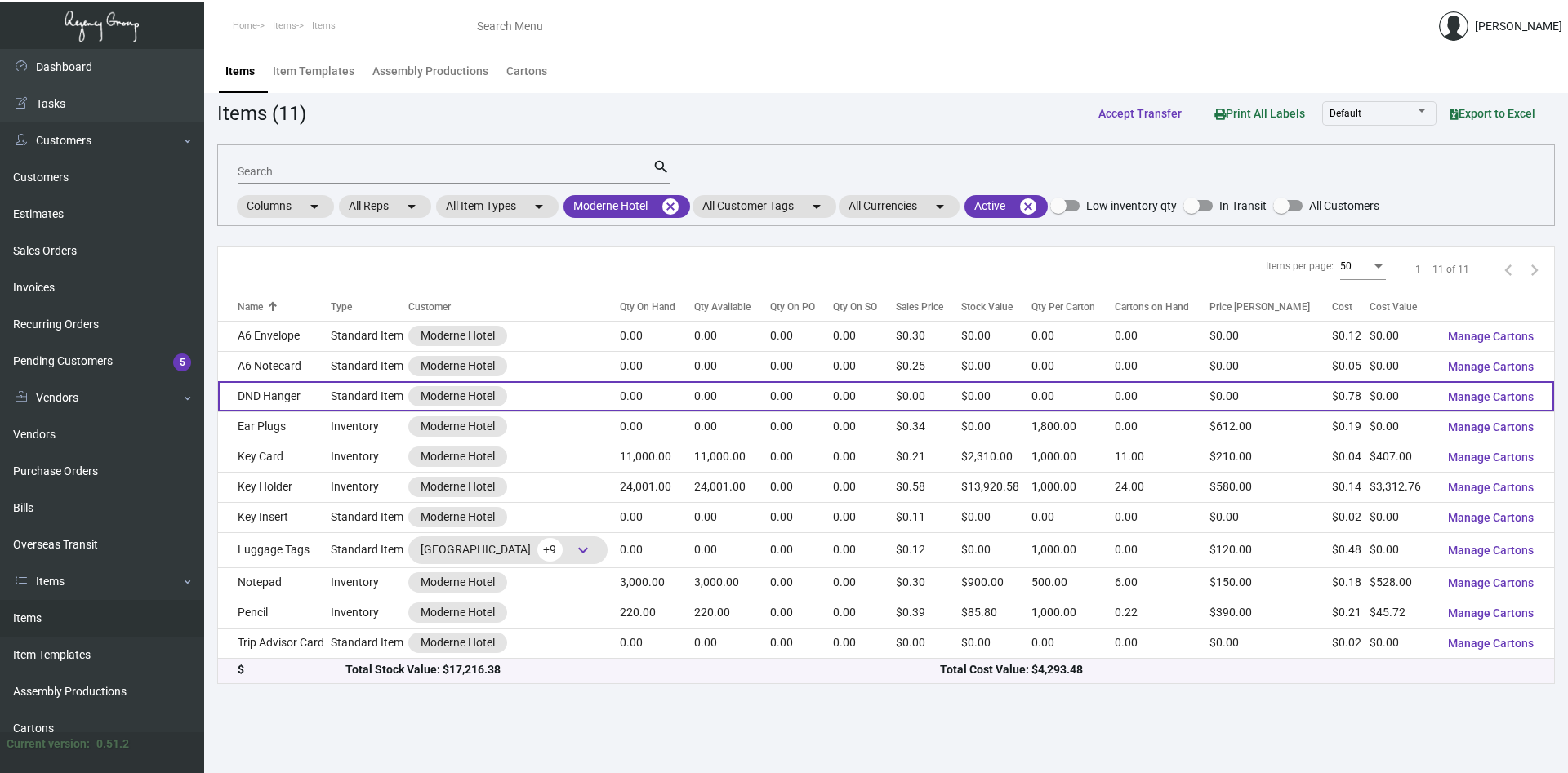
click at [319, 400] on td "DND Hanger" at bounding box center [274, 396] width 113 height 30
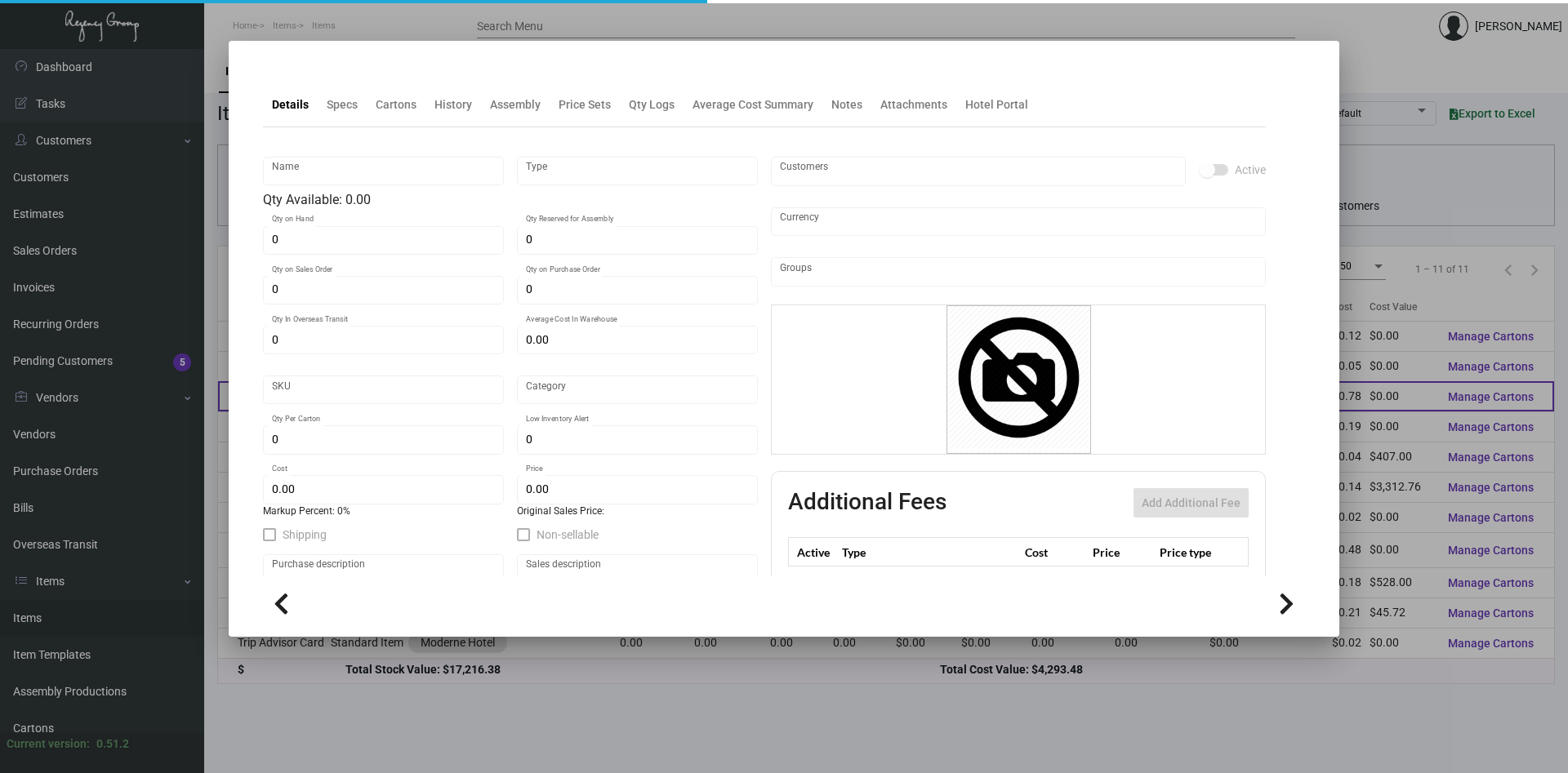
type input "DND Hanger"
type input "Standard Item"
type input "$ 0.00"
type input "Standard"
type input "$ 0.78"
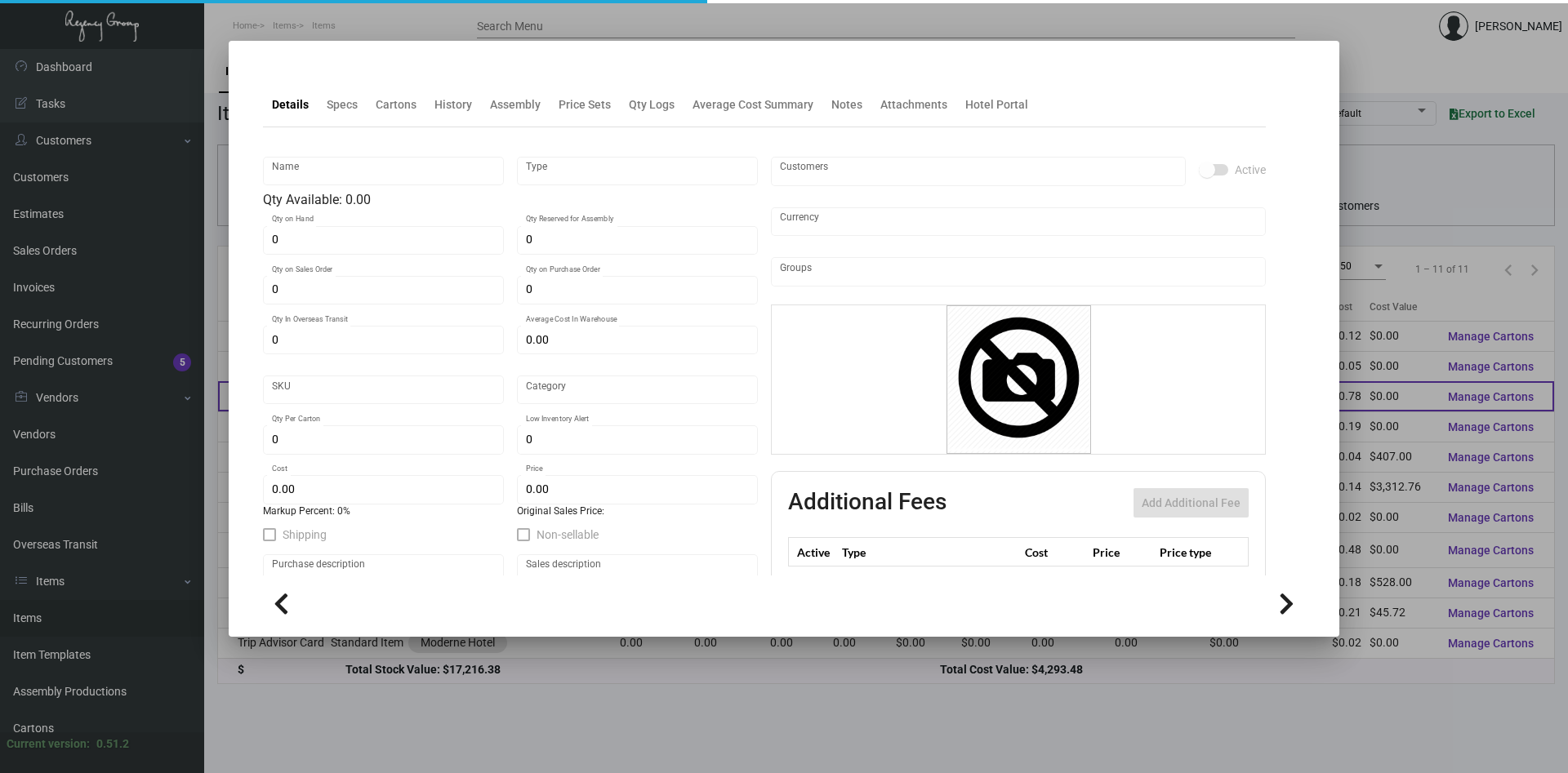
type input "$ 0.00"
checkbox input "true"
type input "United States Dollar $"
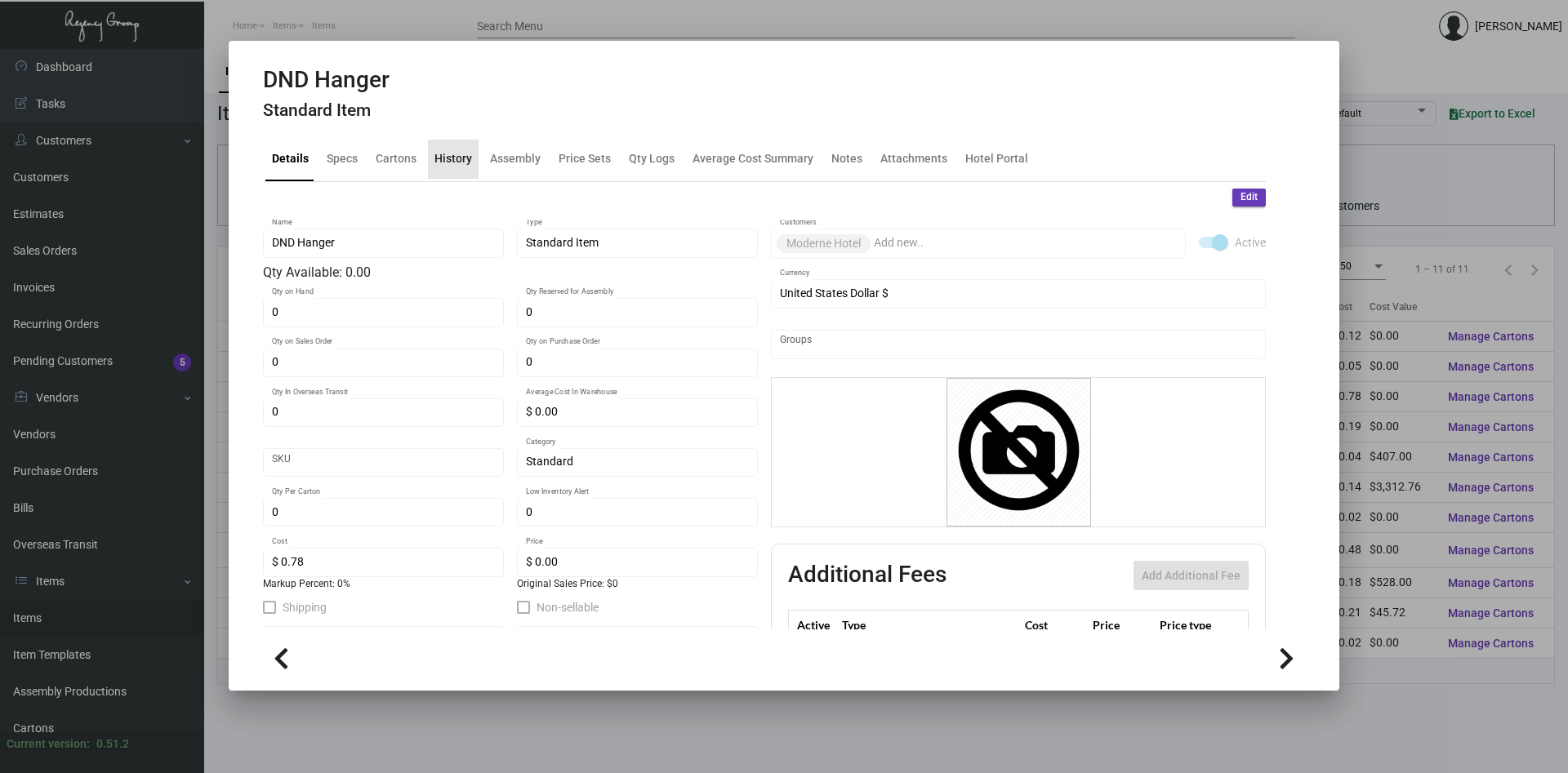
click at [455, 159] on div "History" at bounding box center [454, 159] width 38 height 17
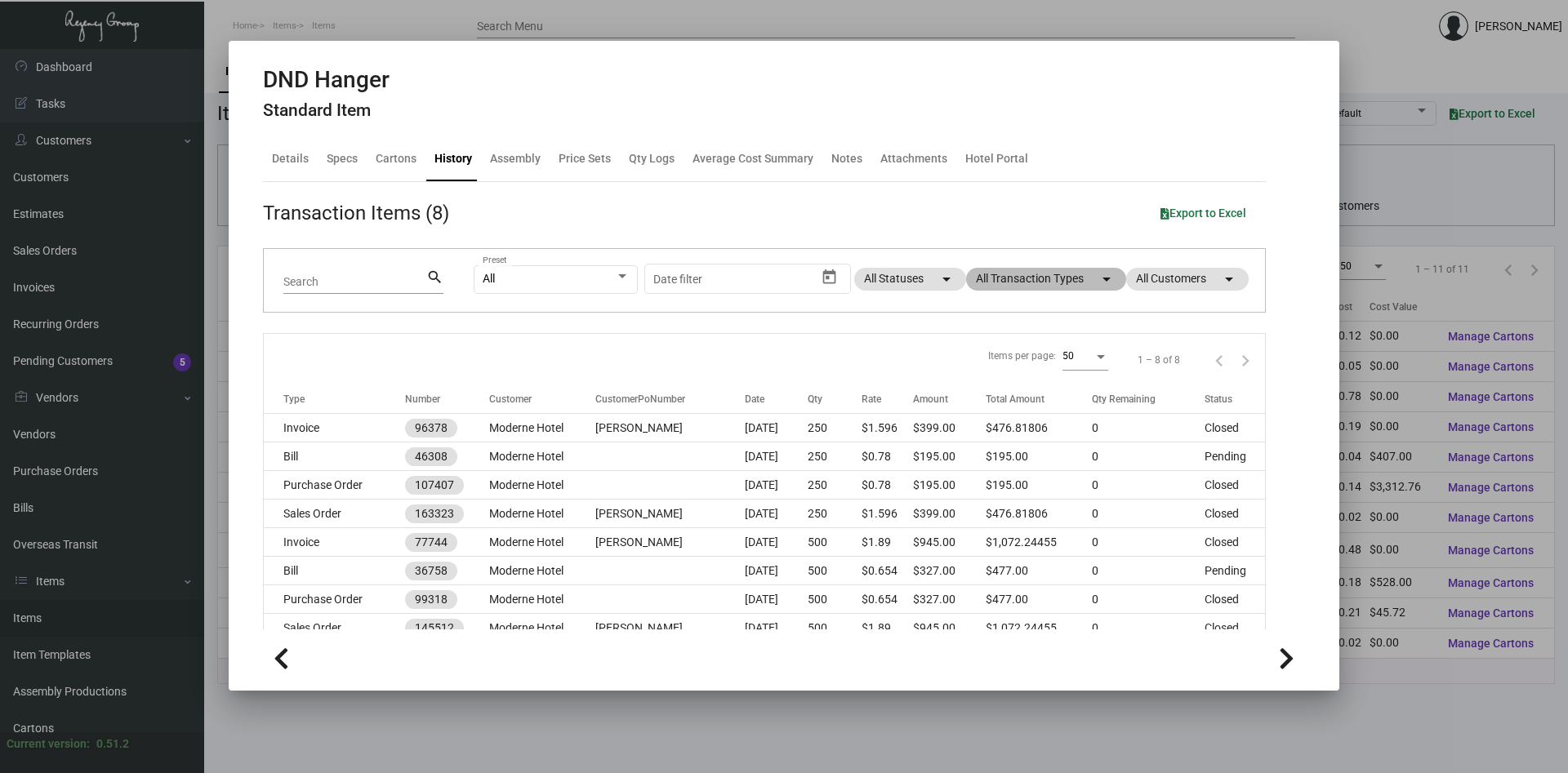
click at [1055, 282] on mat-chip "All Transaction Types arrow_drop_down" at bounding box center [1046, 280] width 160 height 23
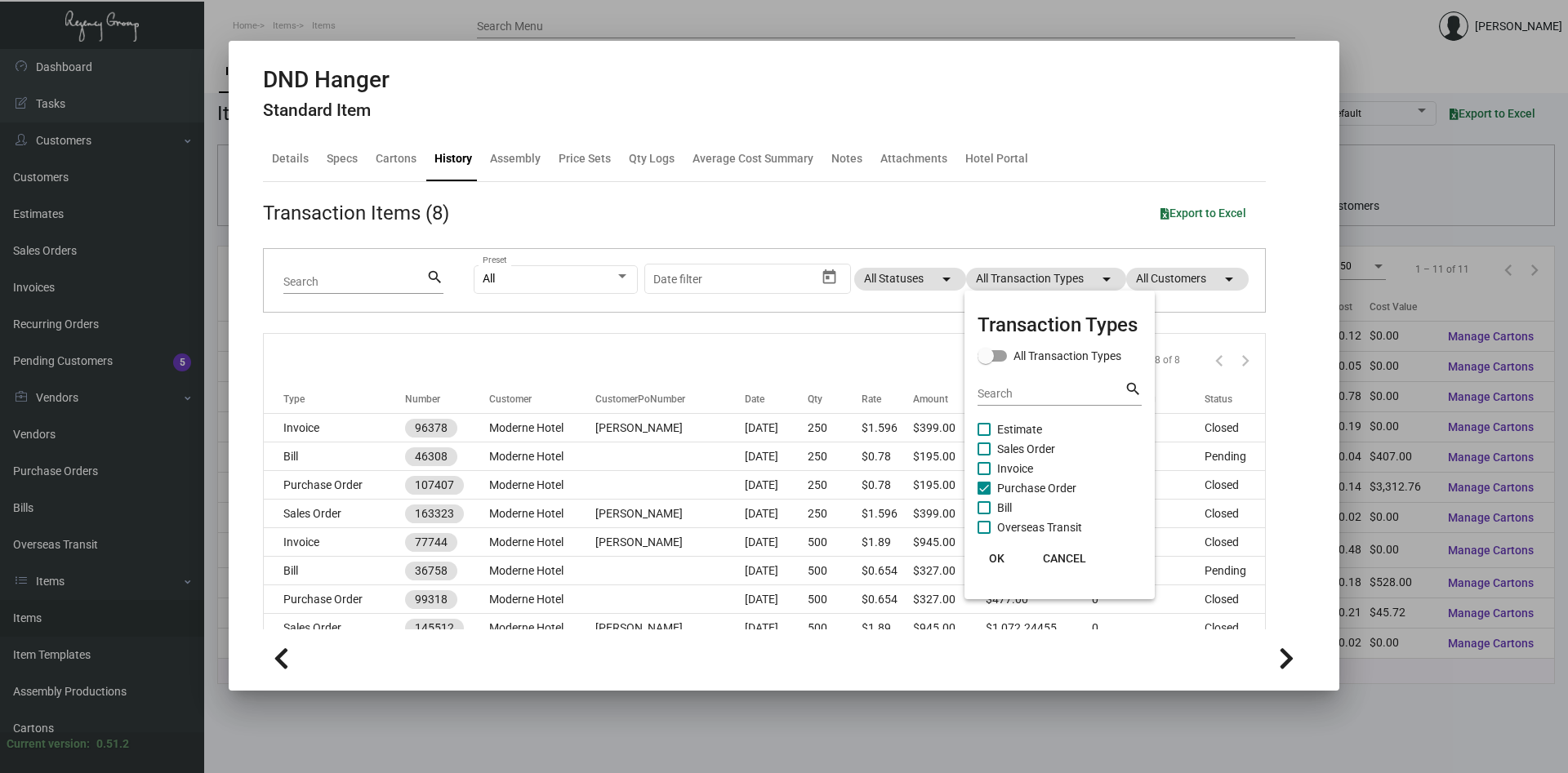
click at [1007, 487] on span "Purchase Order" at bounding box center [1036, 488] width 79 height 20
click at [984, 494] on input "Purchase Order" at bounding box center [983, 494] width 1 height 1
click at [1007, 487] on span "Purchase Order" at bounding box center [1036, 488] width 79 height 20
click at [984, 494] on input "Purchase Order" at bounding box center [983, 494] width 1 height 1
checkbox input "true"
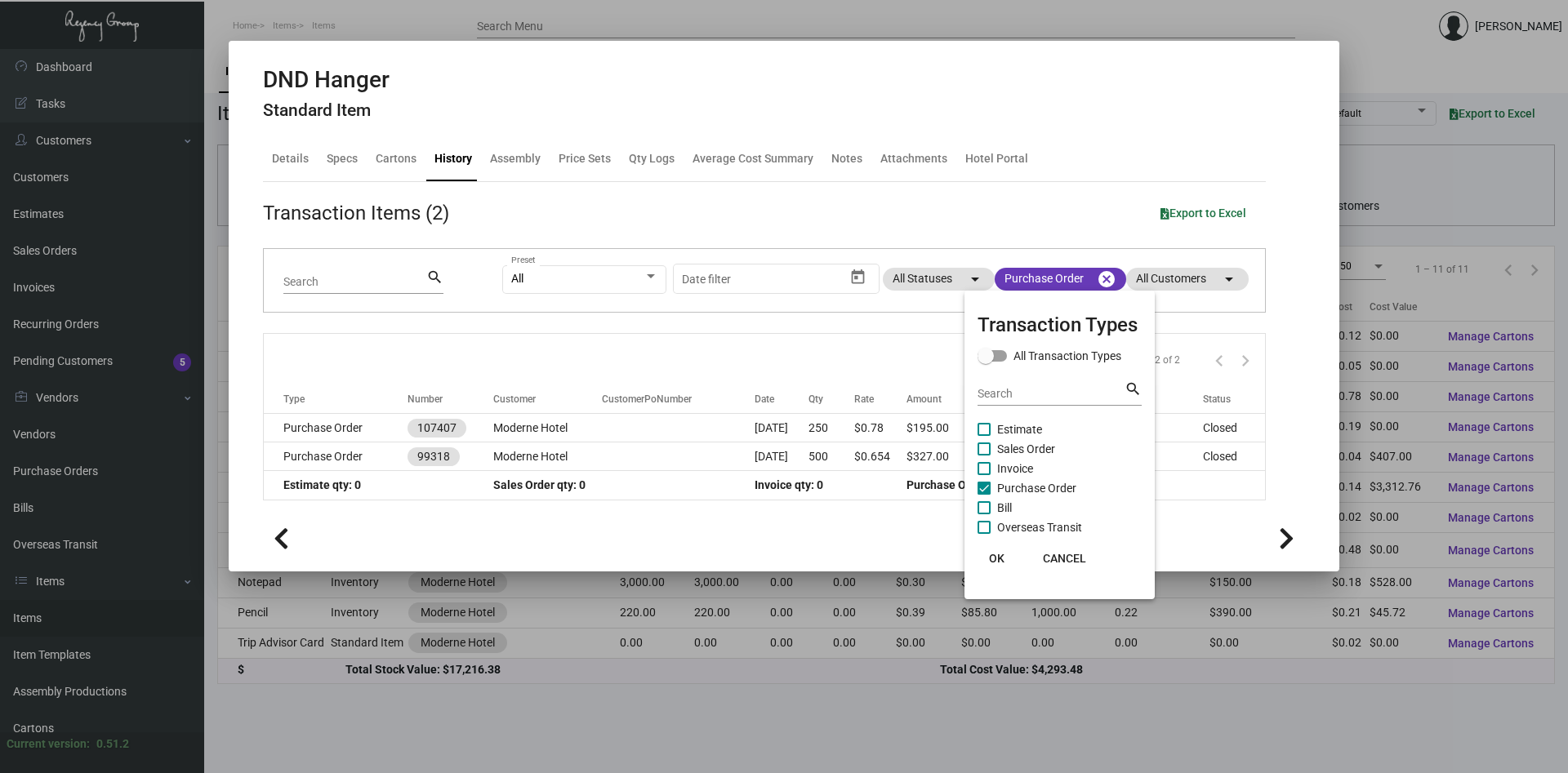
click at [998, 557] on span "OK" at bounding box center [997, 559] width 15 height 13
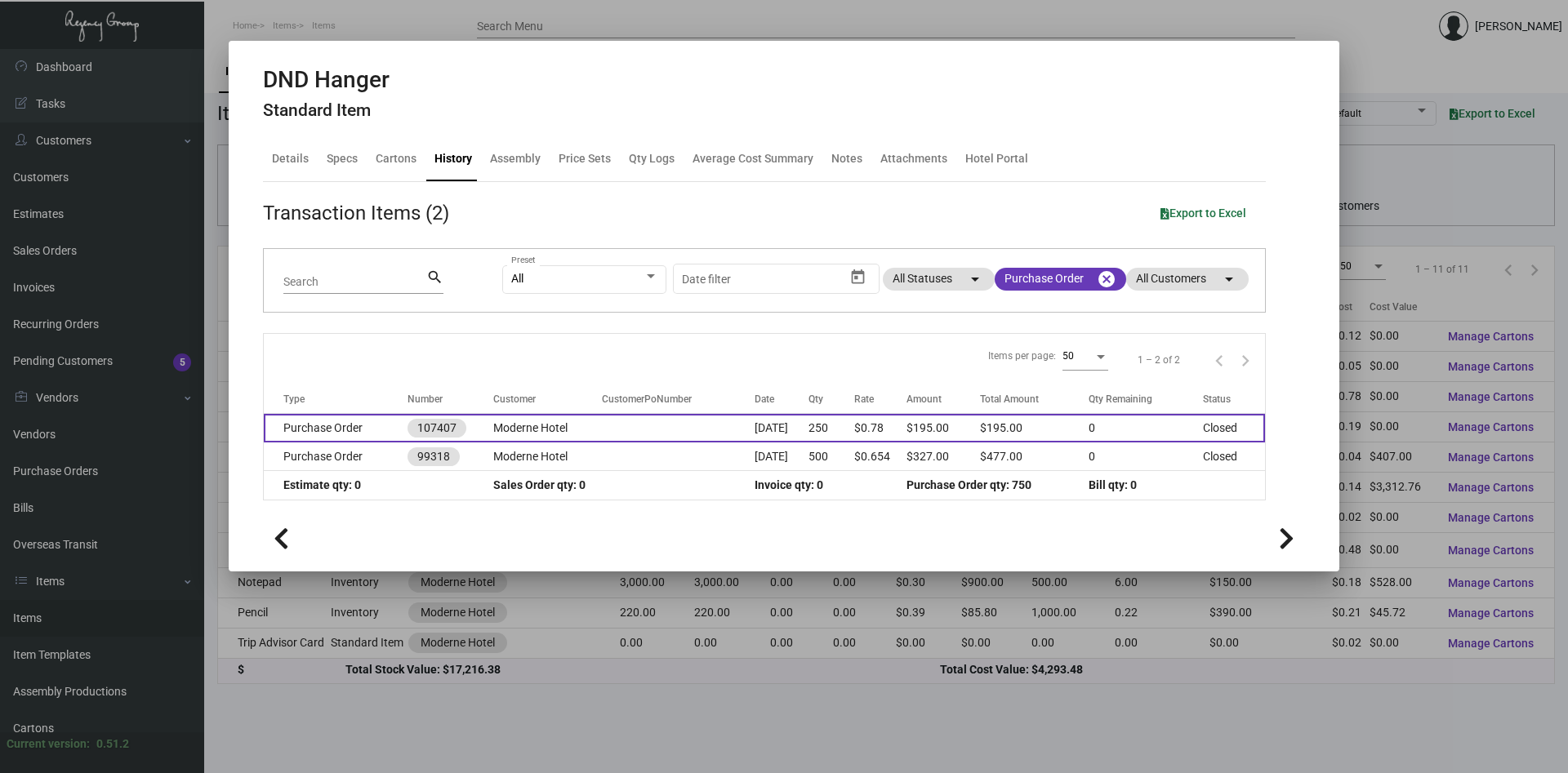
click at [554, 428] on td "Moderne Hotel" at bounding box center [548, 428] width 108 height 29
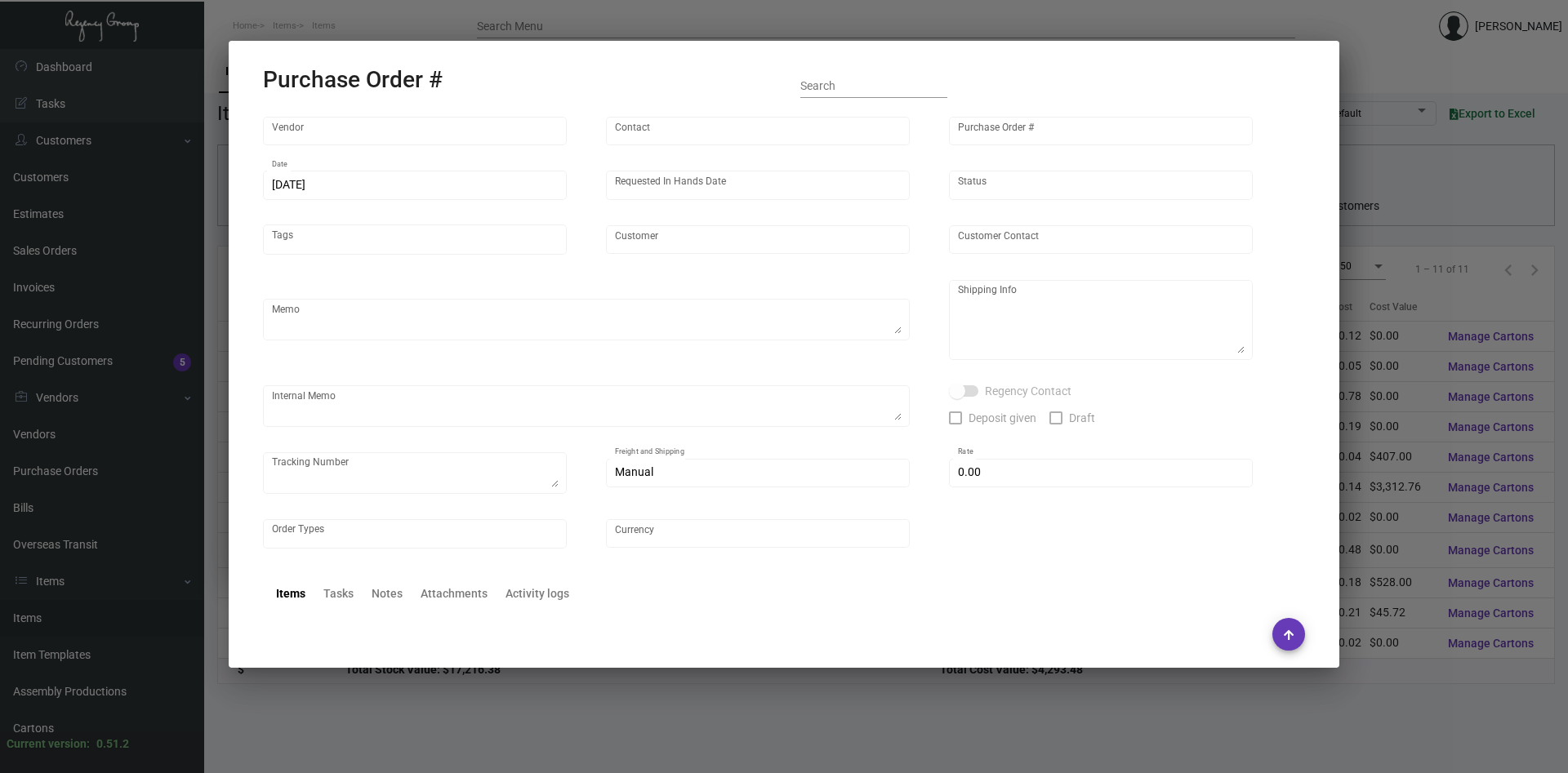
type input "BCT [US_STATE]"
type input "[PERSON_NAME]"
type input "107407"
type input "[DATE]"
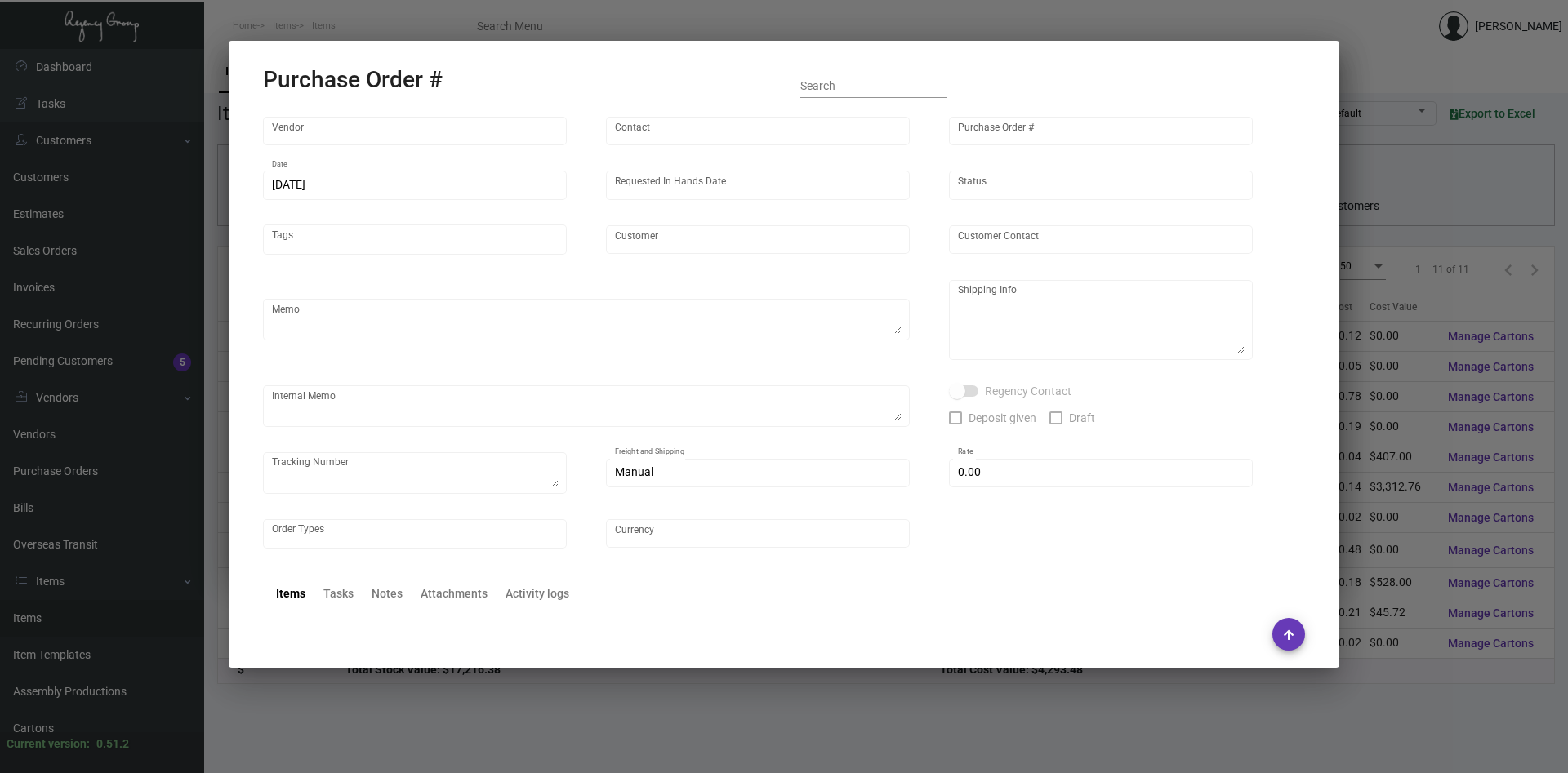
type input "Moderne Hotel"
type input "[PERSON_NAME]"
type textarea ""Please send proof for approval to [EMAIL_ADDRESS][DOMAIN_NAME] with me cc'd. *…"
type textarea "Moderne Hotel - [PERSON_NAME][GEOGRAPHIC_DATA][STREET_ADDRESS][US_STATE]"
type textarea "Vendor shipped to [GEOGRAPHIC_DATA] Cost $11.30. By Desean [DATE]."
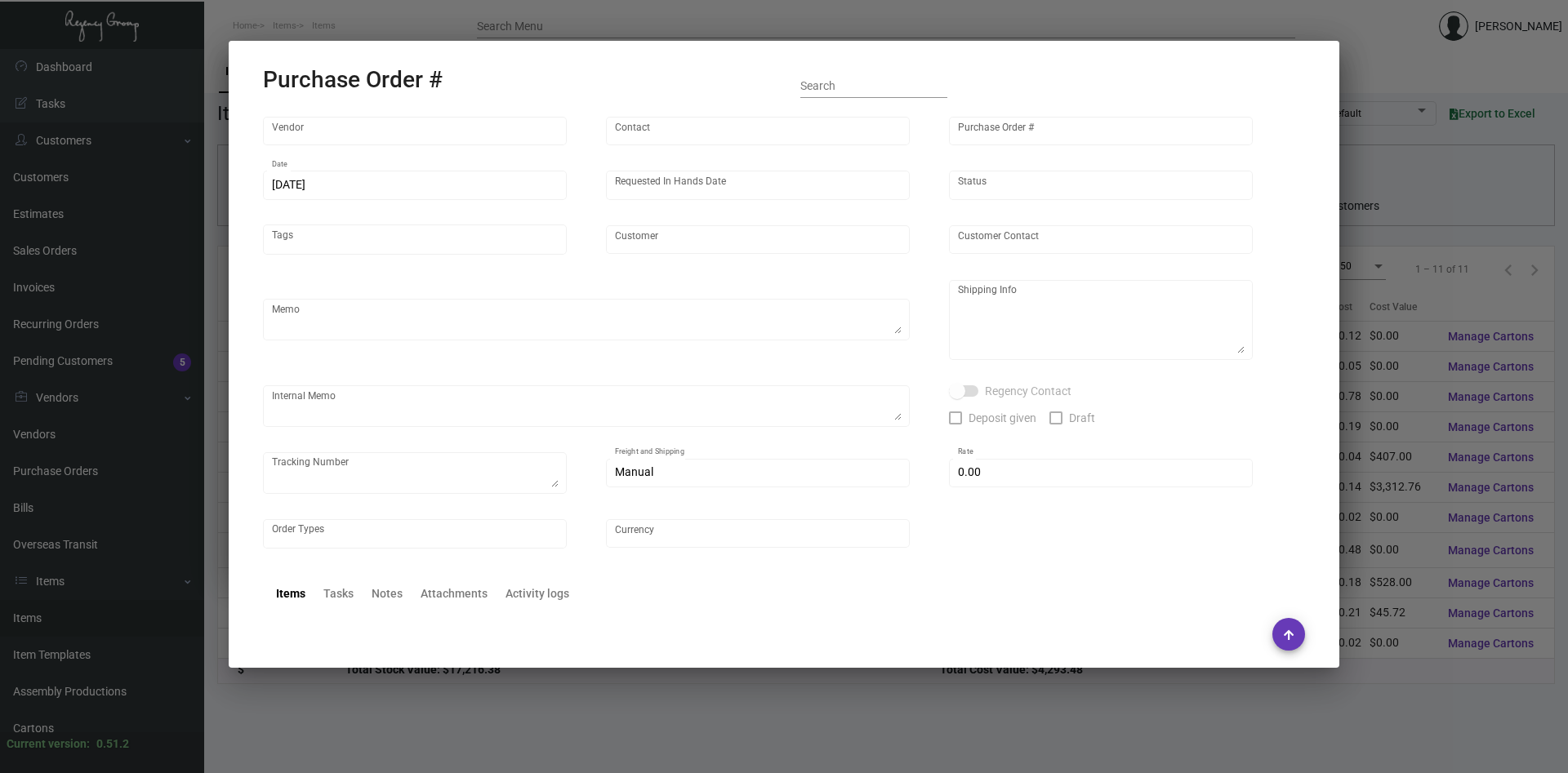
type textarea "1Z1AY2760394510220"
type input "$ 0.00"
type input "United States Dollar $"
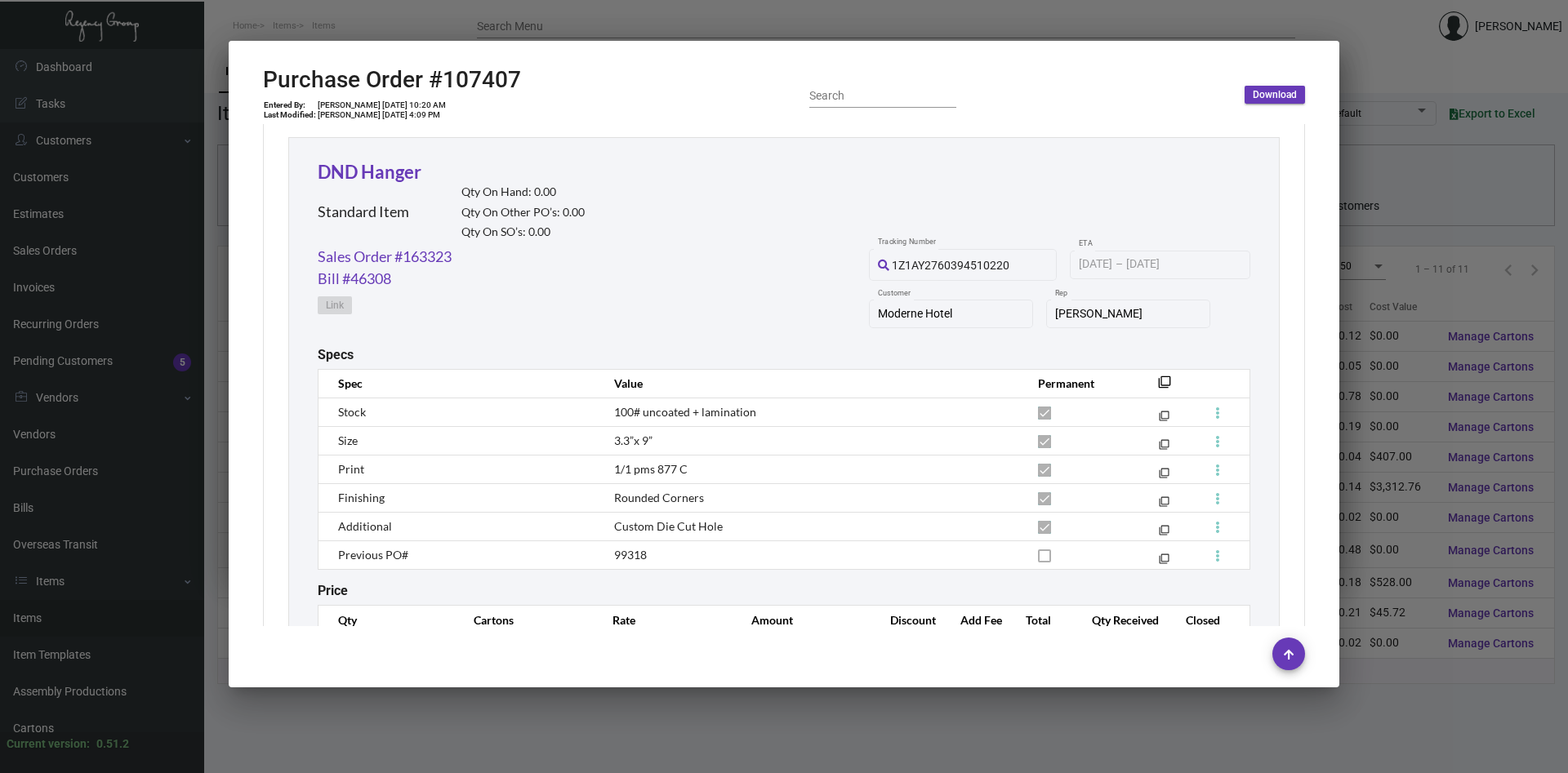
scroll to position [846, 0]
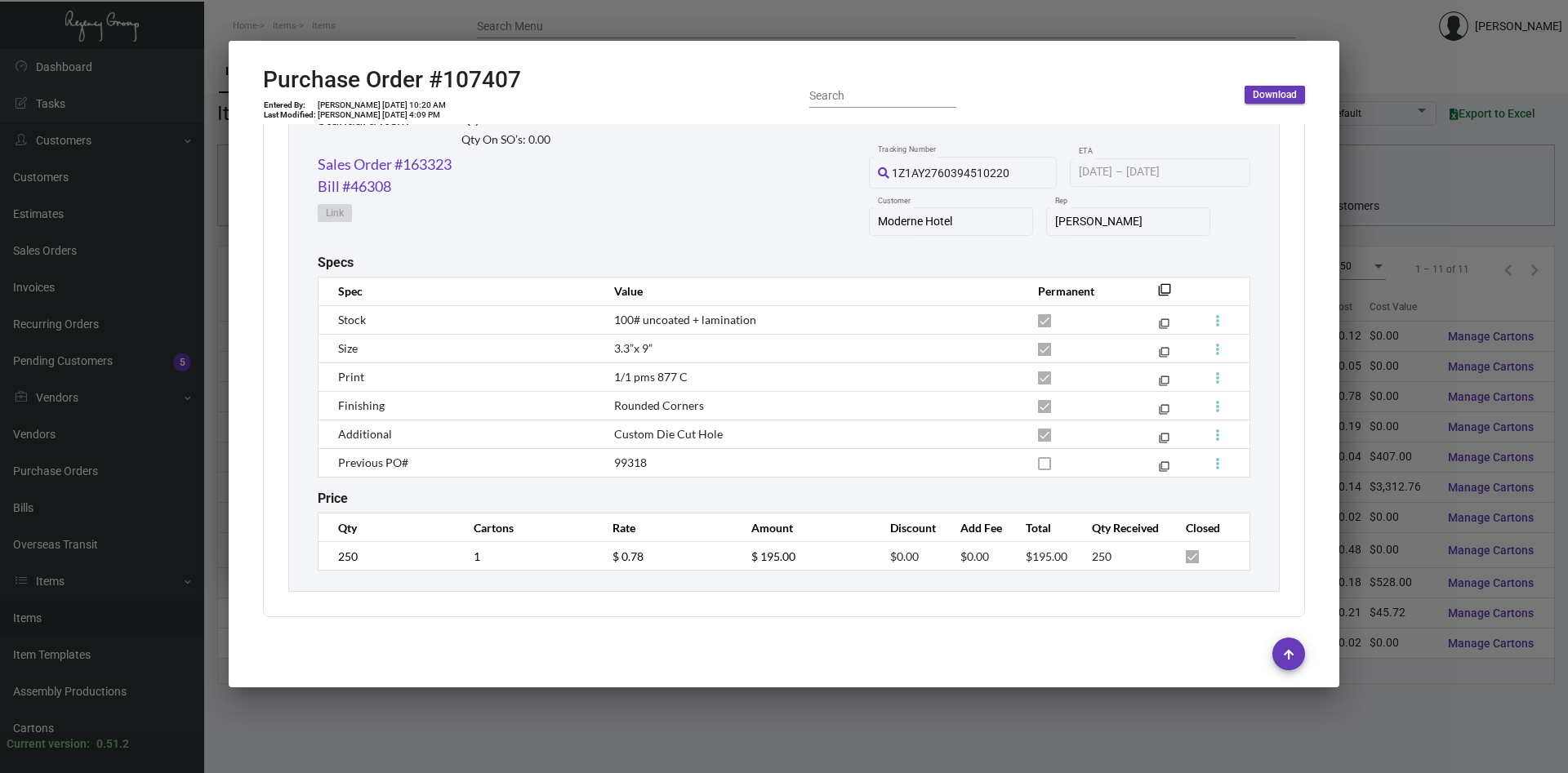
click at [1387, 666] on div at bounding box center [784, 386] width 1568 height 773
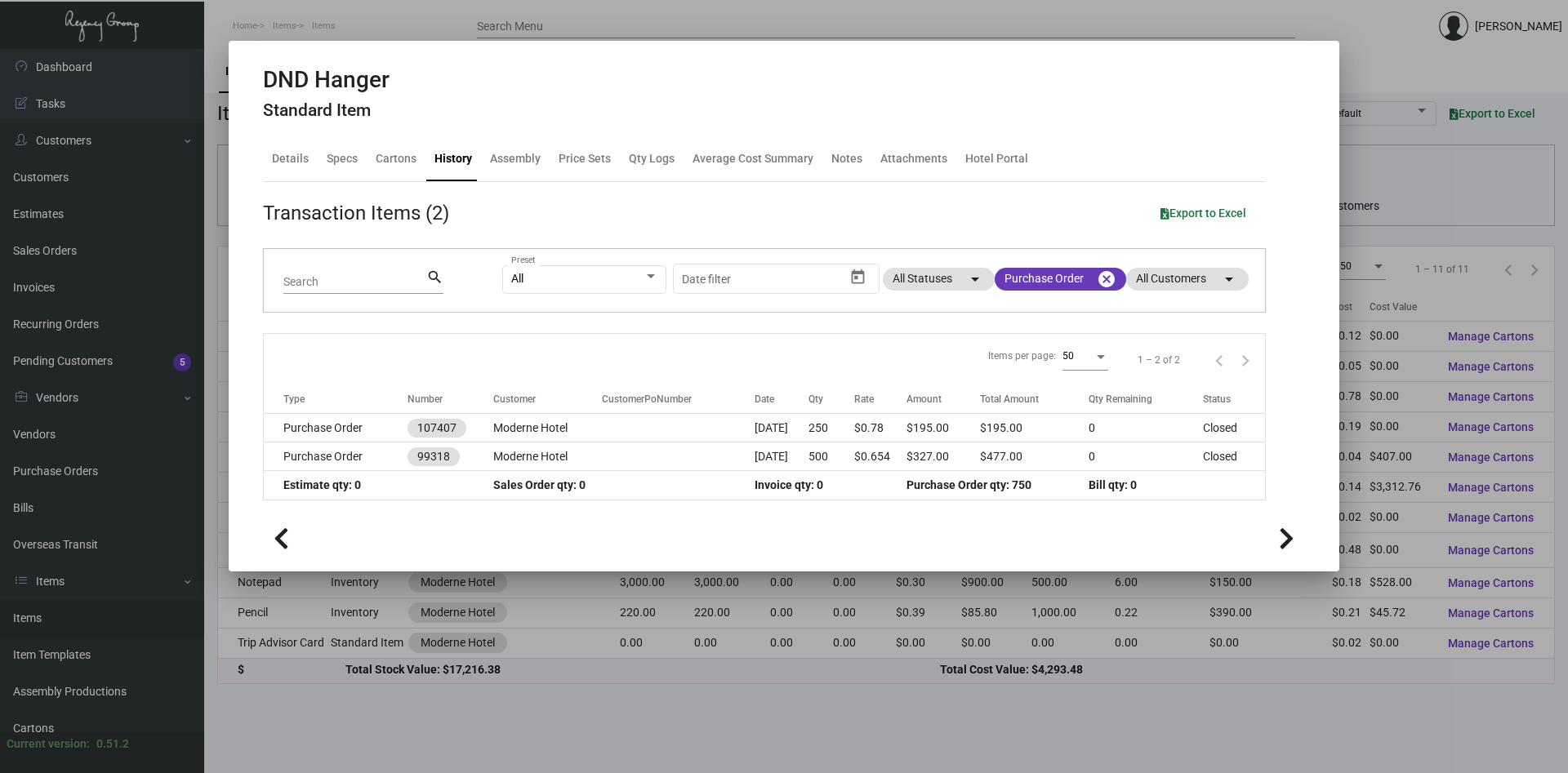
click at [1387, 666] on div at bounding box center [784, 386] width 1568 height 773
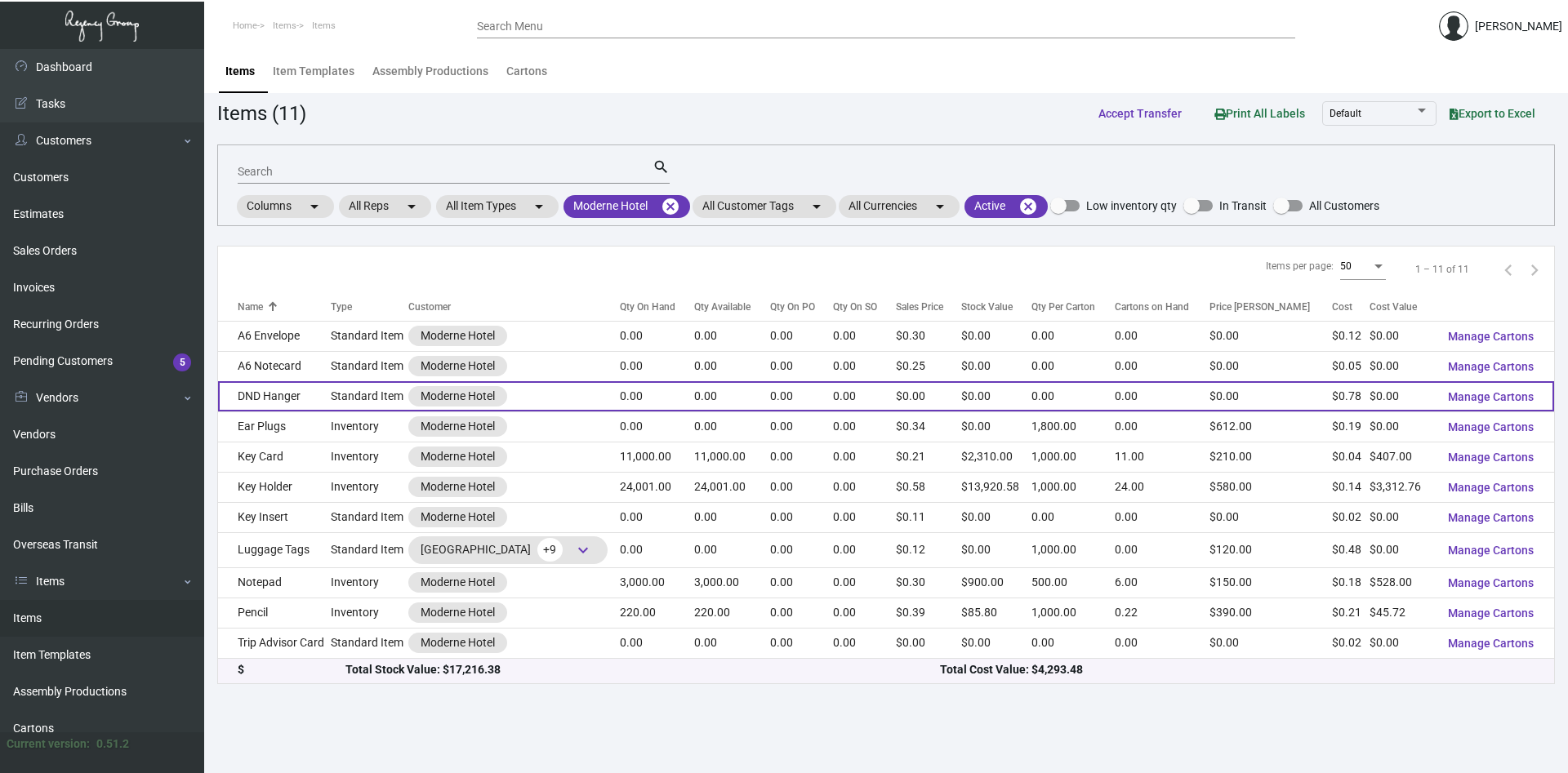
click at [296, 392] on td "DND Hanger" at bounding box center [274, 396] width 113 height 30
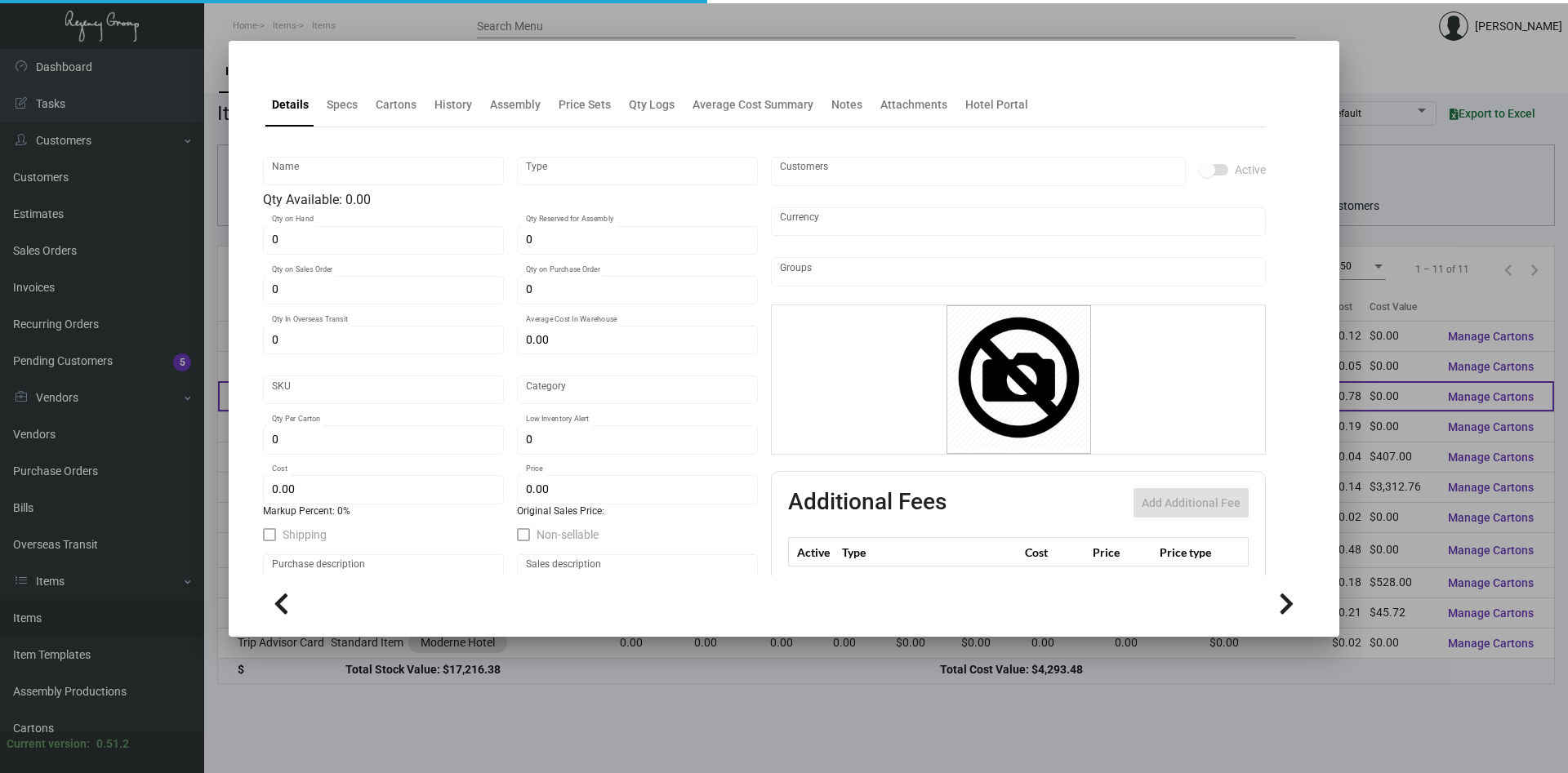
type input "DND Hanger"
type input "Standard Item"
type input "$ 0.00"
type input "Standard"
type input "$ 0.78"
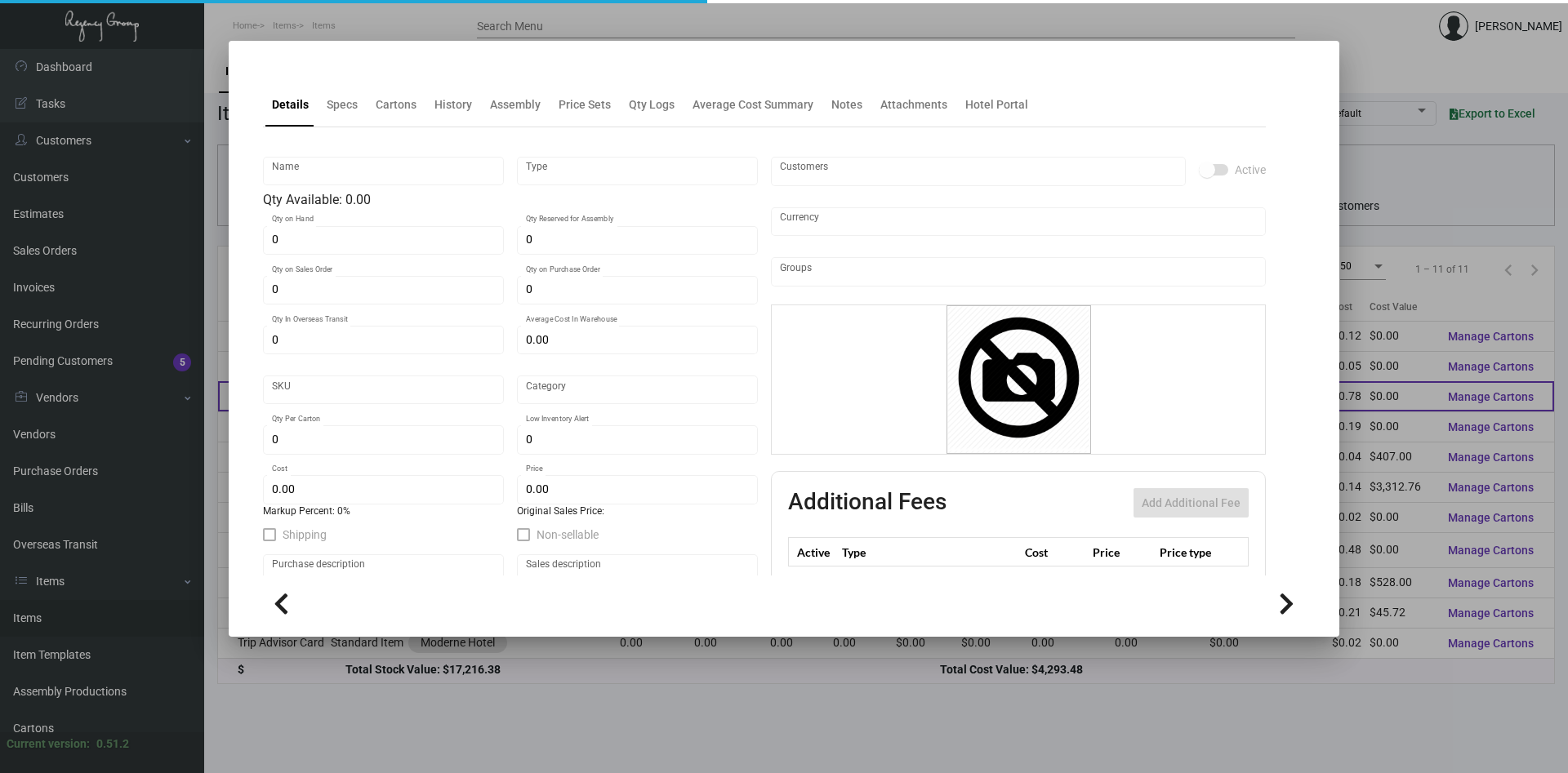
type input "$ 0.00"
checkbox input "true"
type input "United States Dollar $"
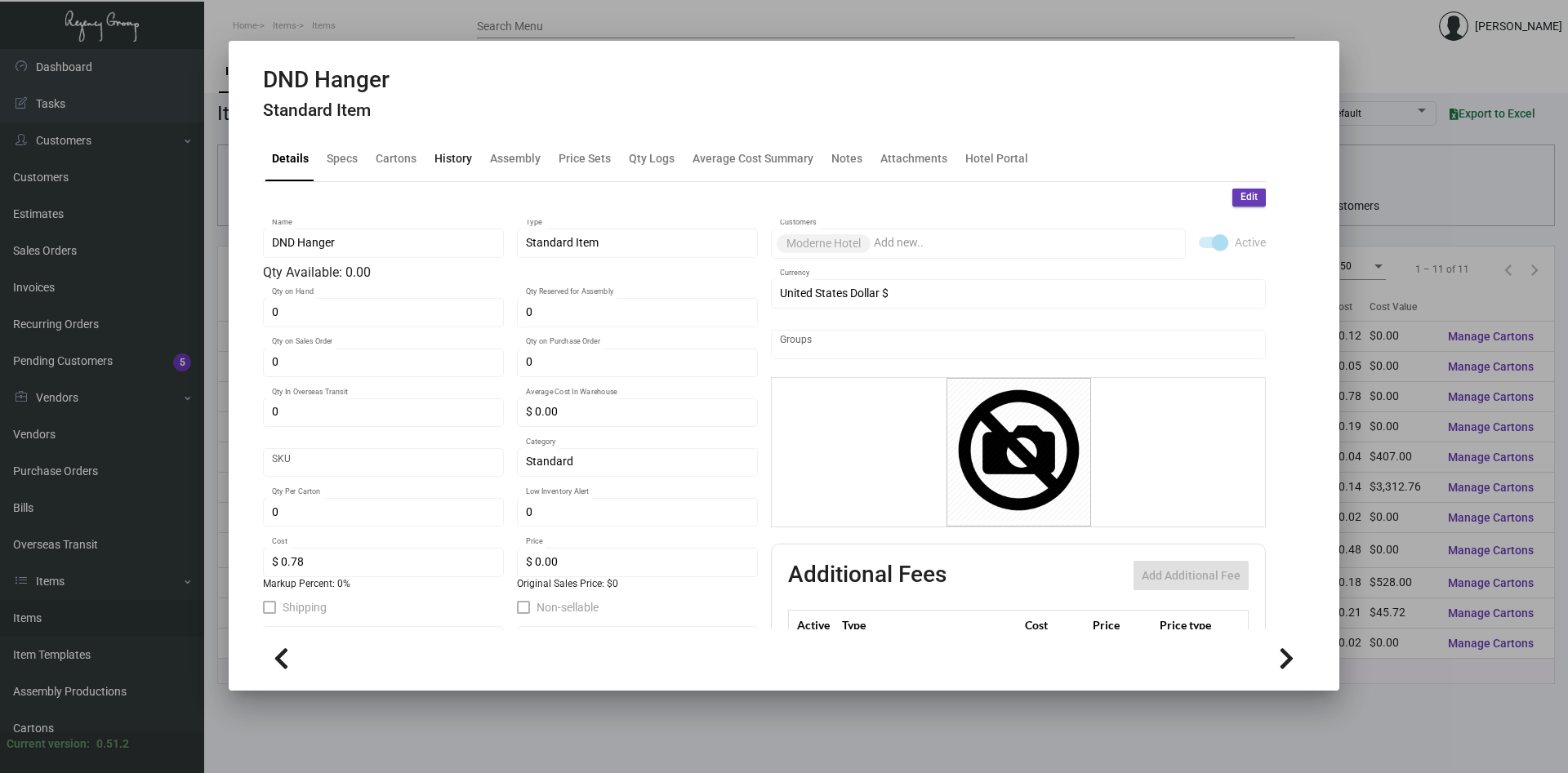
click at [459, 157] on div "History" at bounding box center [454, 159] width 38 height 17
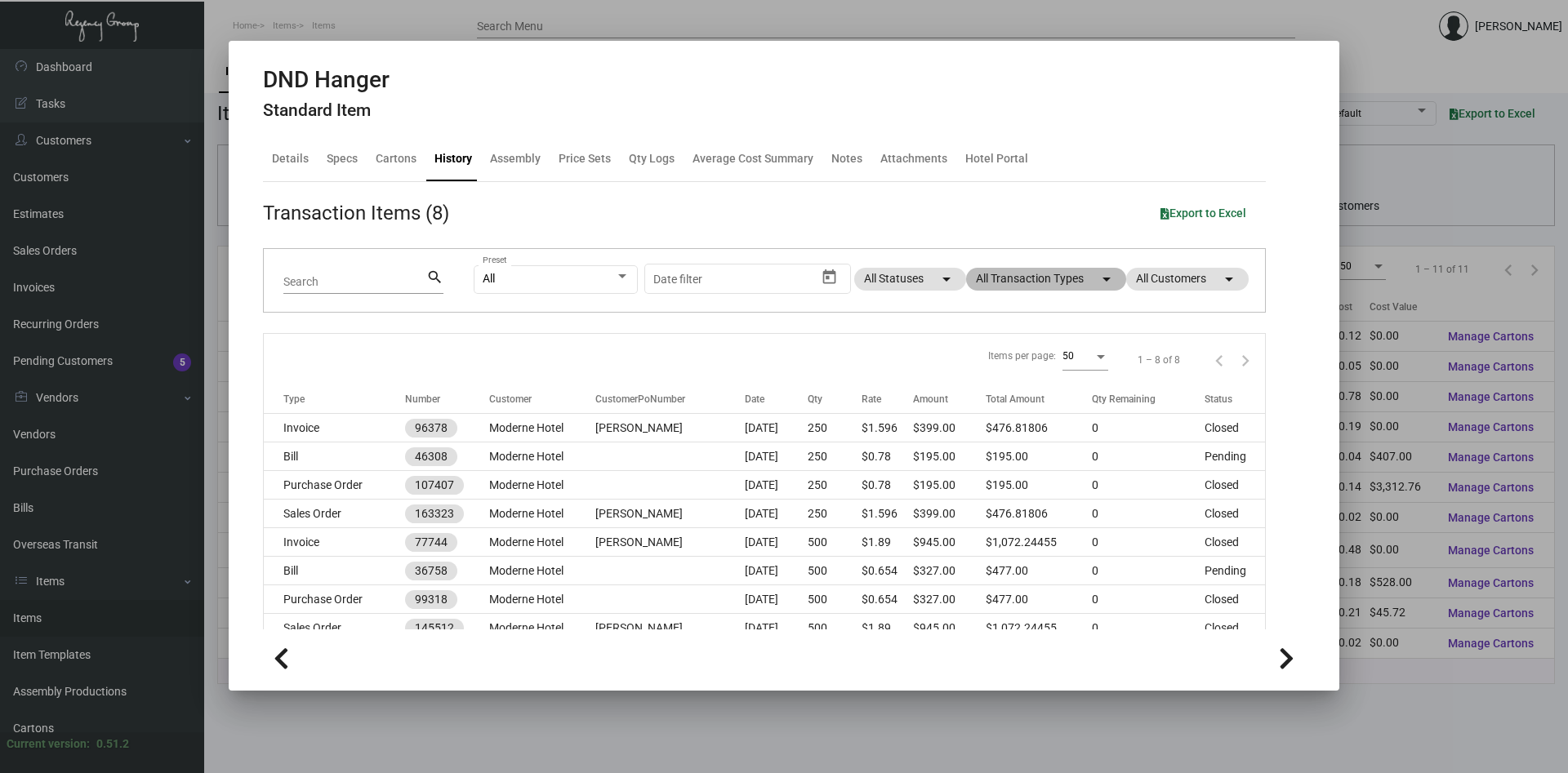
click at [1003, 284] on mat-chip "All Transaction Types arrow_drop_down" at bounding box center [1046, 280] width 160 height 23
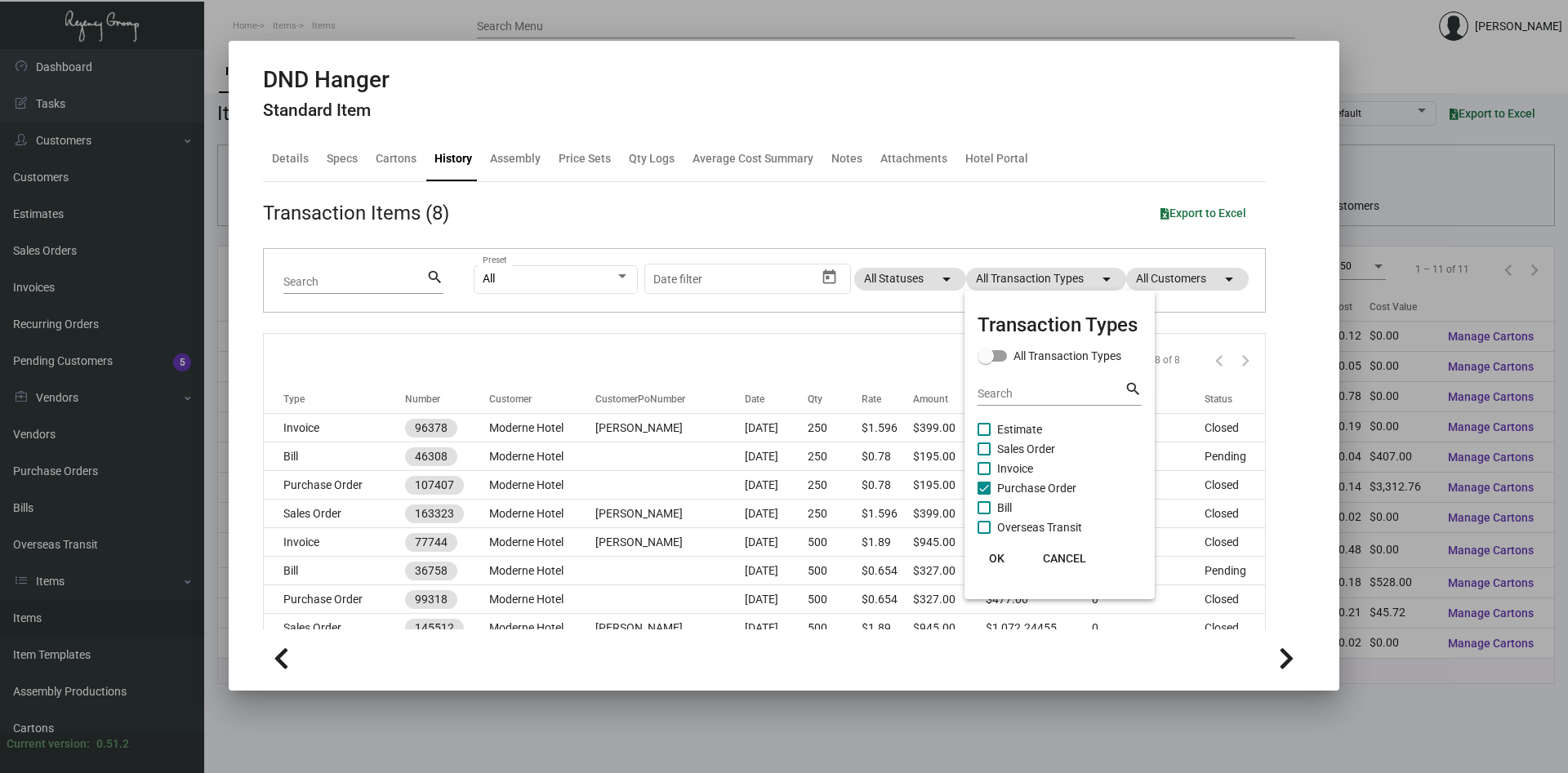
click at [1014, 487] on span "Purchase Order" at bounding box center [1036, 488] width 79 height 20
click at [984, 494] on input "Purchase Order" at bounding box center [983, 494] width 1 height 1
click at [1014, 487] on span "Purchase Order" at bounding box center [1036, 488] width 79 height 20
click at [984, 494] on input "Purchase Order" at bounding box center [983, 494] width 1 height 1
checkbox input "true"
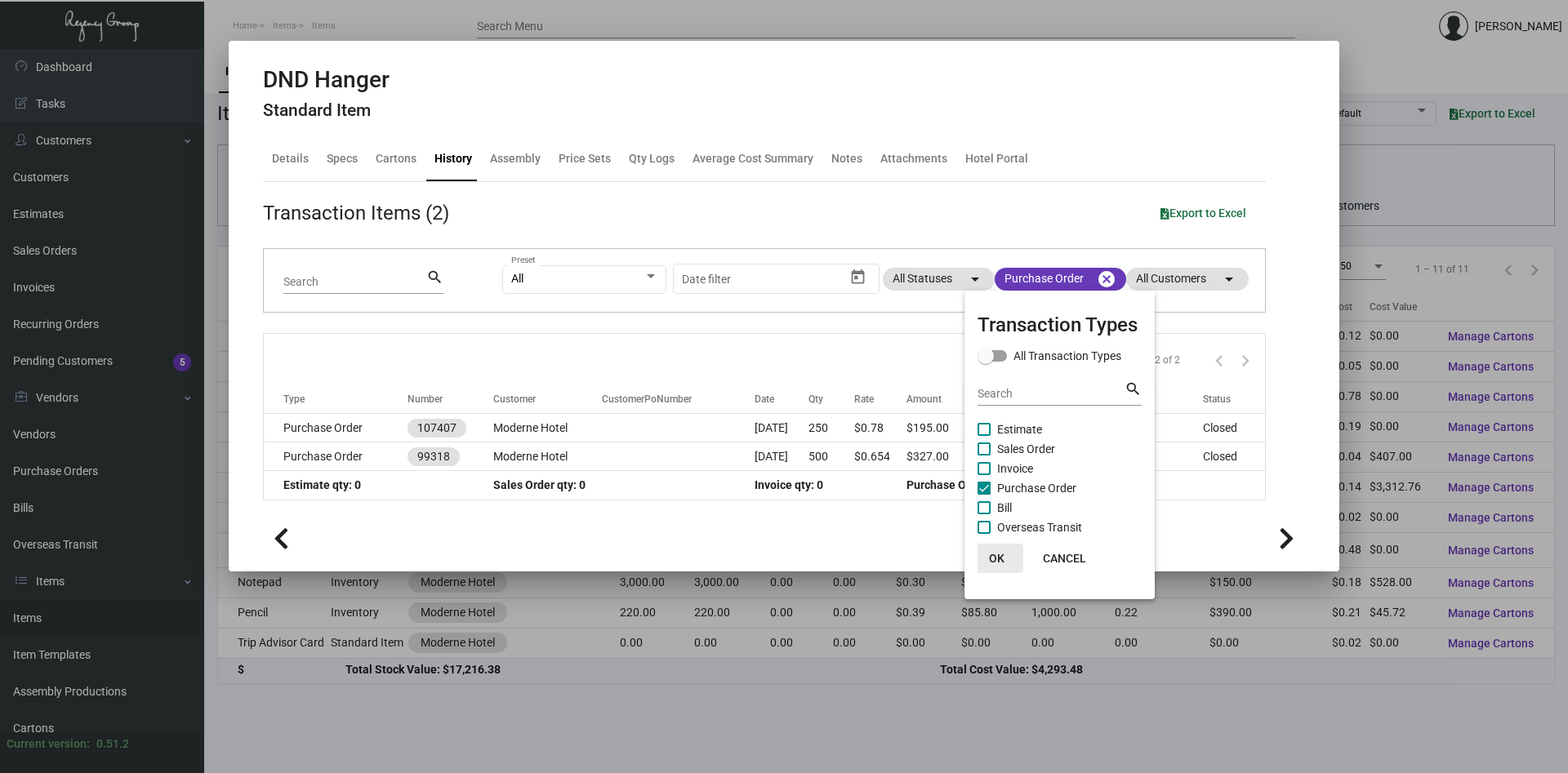
click at [996, 558] on span "OK" at bounding box center [997, 559] width 15 height 13
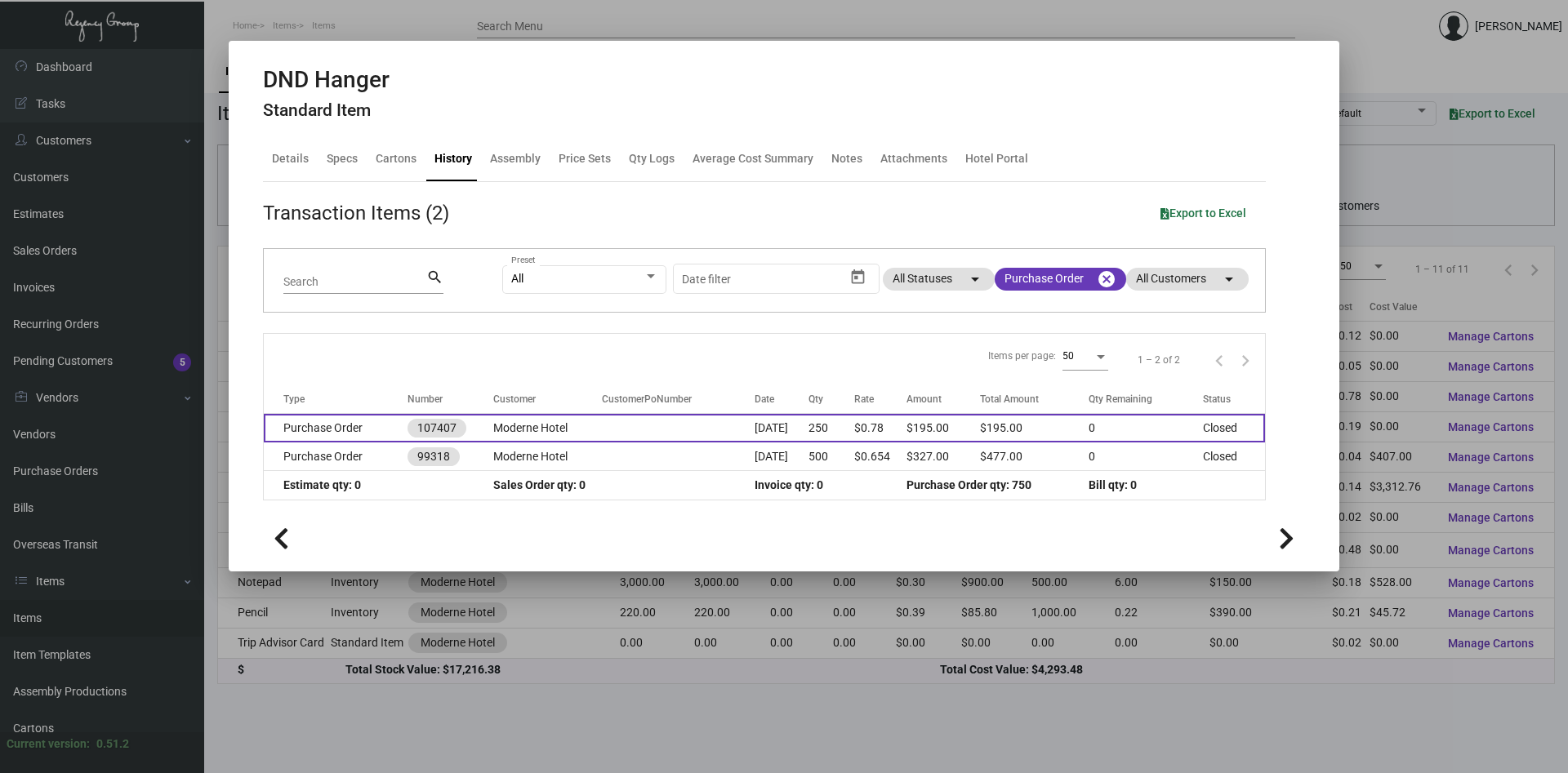
click at [549, 433] on td "Moderne Hotel" at bounding box center [548, 428] width 108 height 29
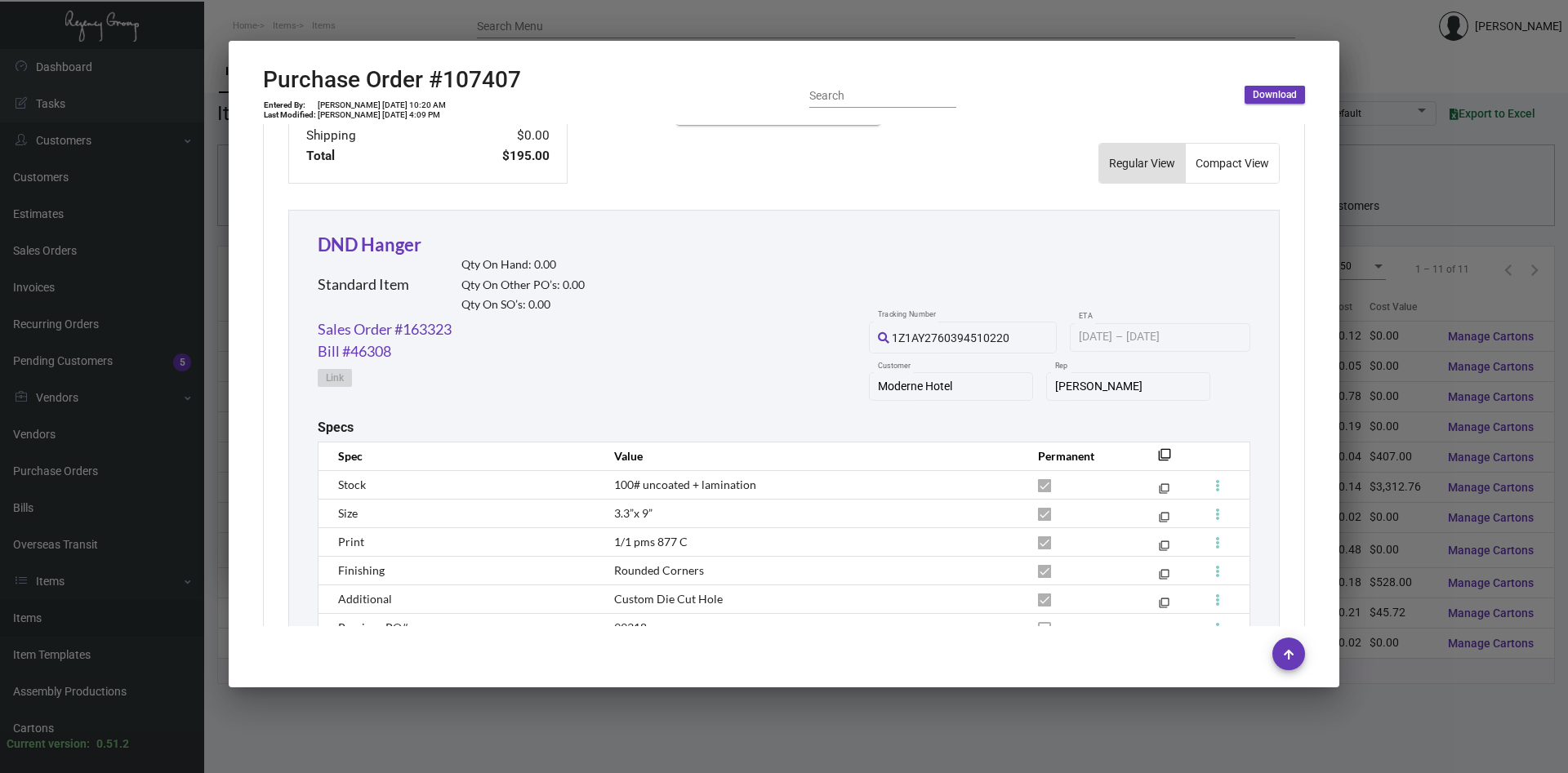
scroll to position [749, 0]
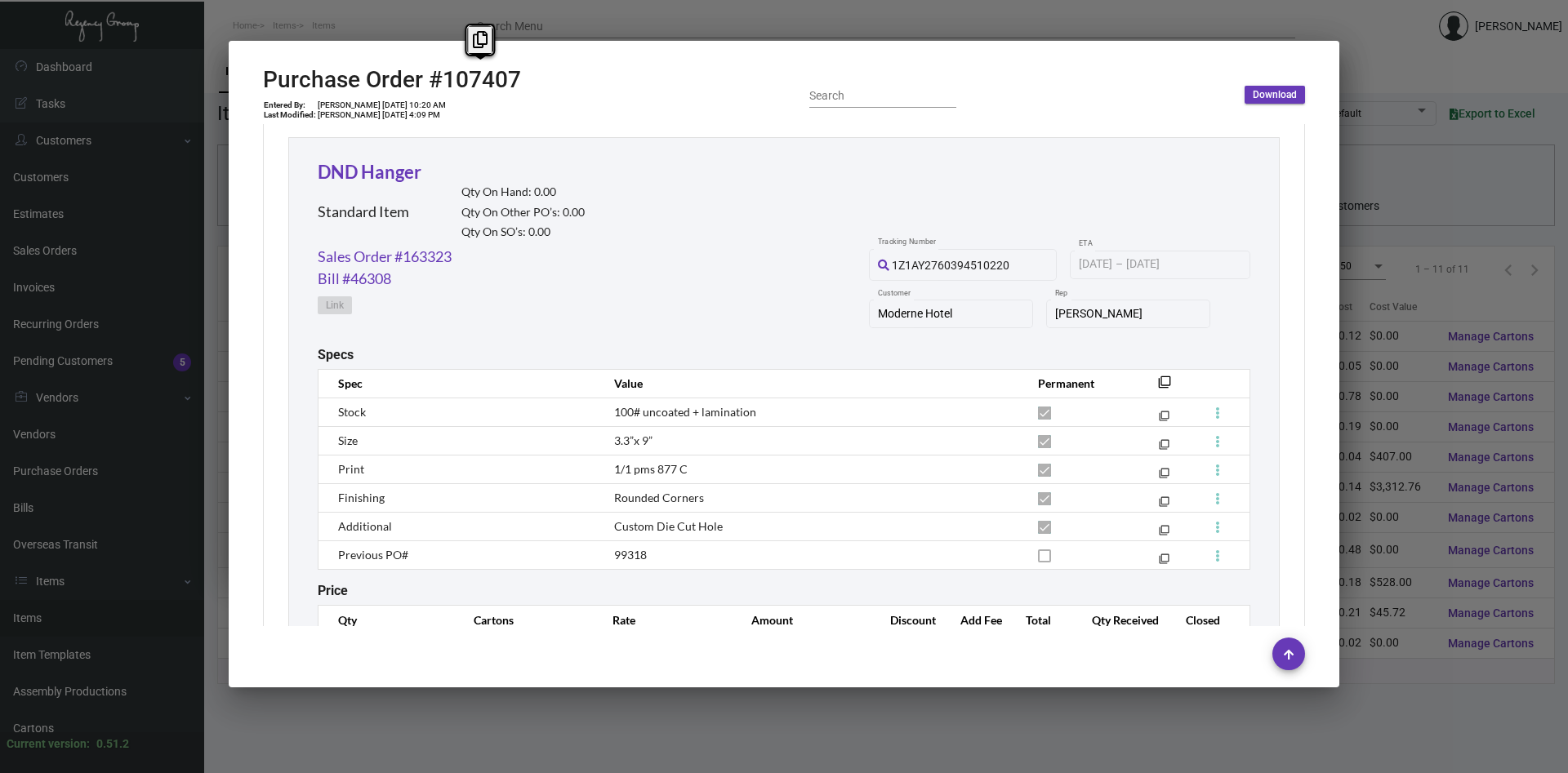
copy h2 "107407"
drag, startPoint x: 527, startPoint y: 82, endPoint x: 442, endPoint y: 89, distance: 85.3
click at [442, 89] on div "Purchase Order #107407 Entered By: [PERSON_NAME] [DATE] 10:20 AM Last Modified:…" at bounding box center [784, 95] width 1042 height 58
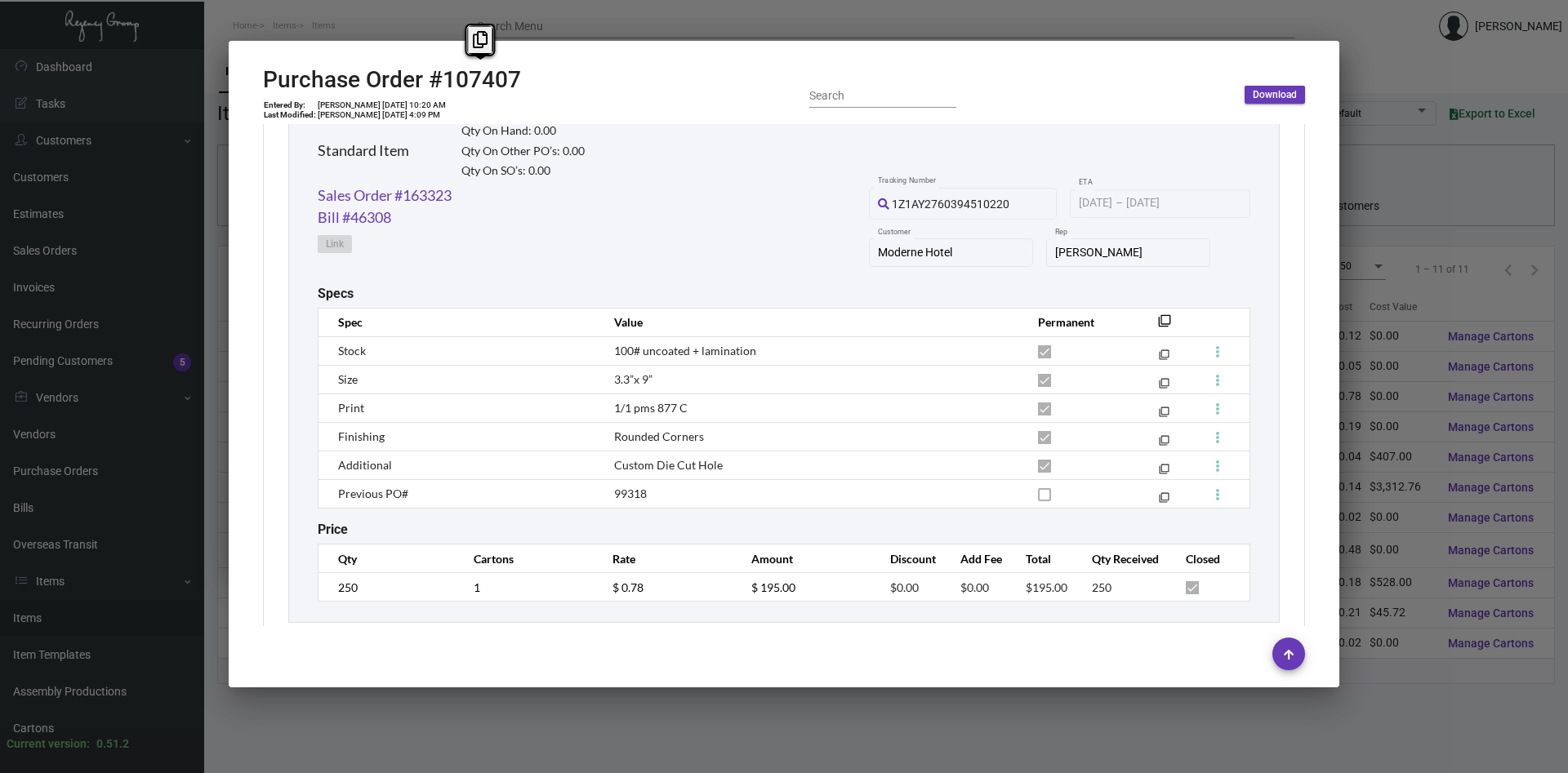
scroll to position [846, 0]
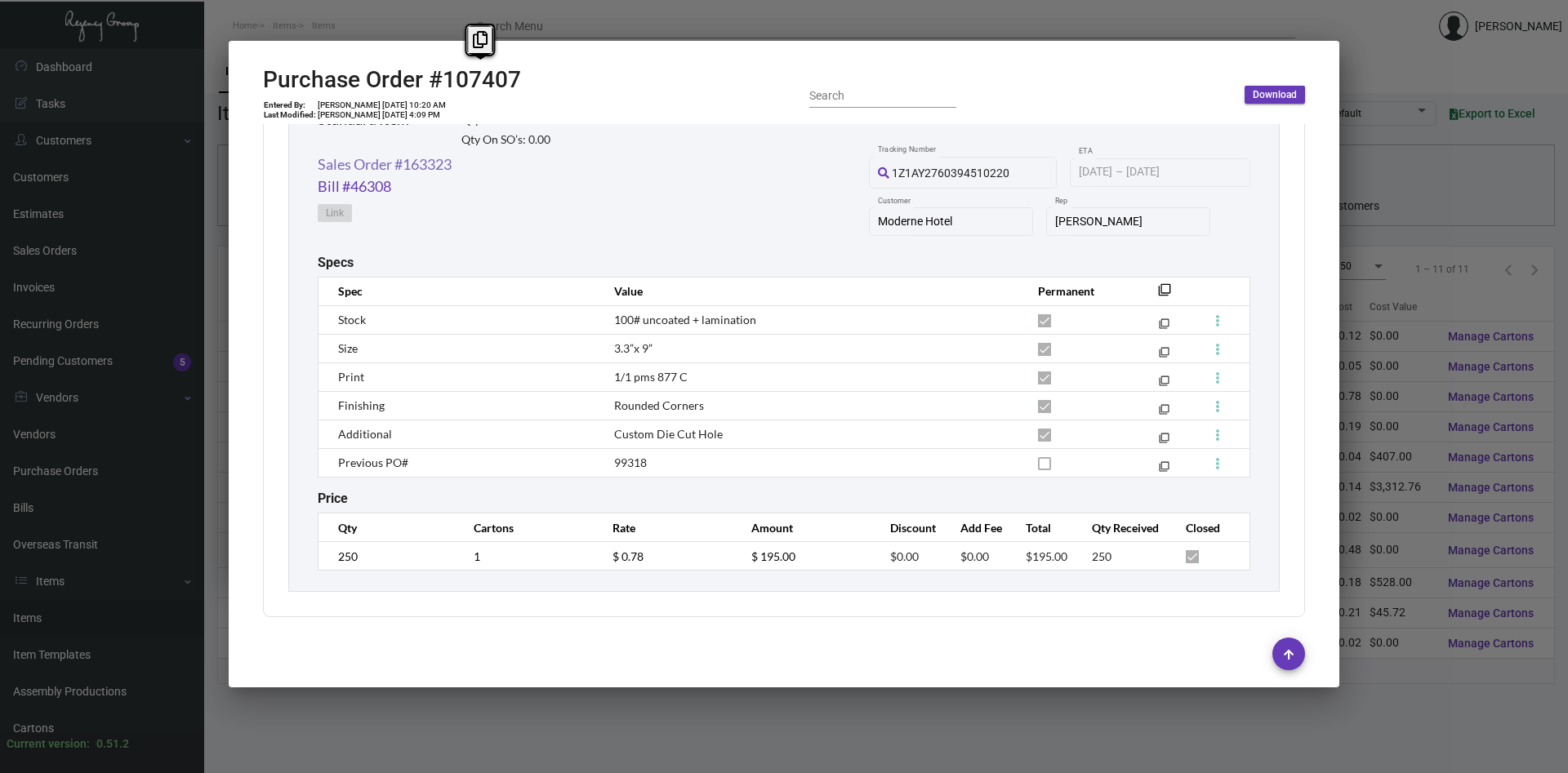
click at [420, 155] on link "Sales Order #163323" at bounding box center [384, 164] width 134 height 22
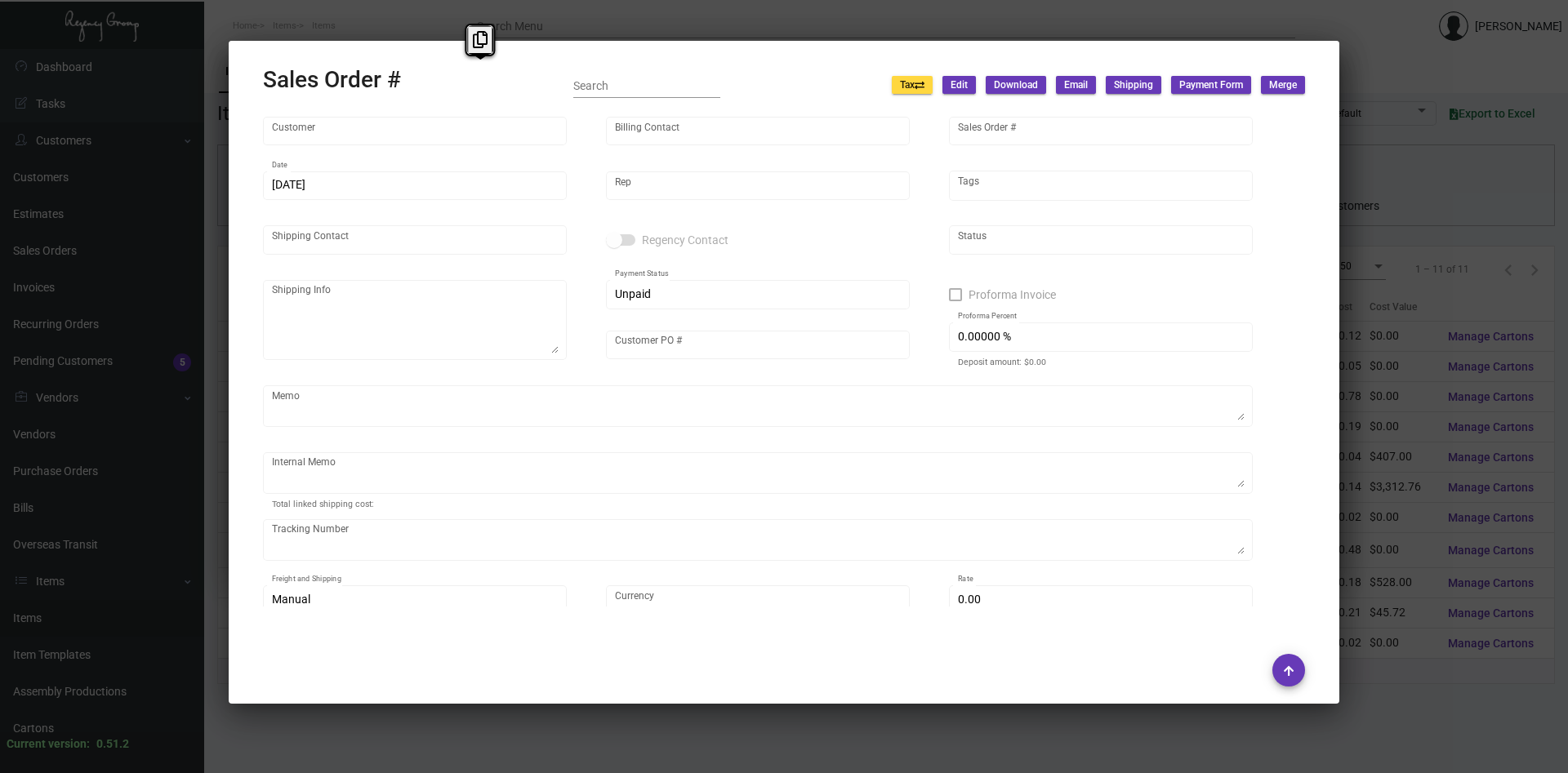
type input "Moderne Hotel"
type input "Accounts Payable"
type input "163323"
type input "[DATE]"
type input "[PERSON_NAME]"
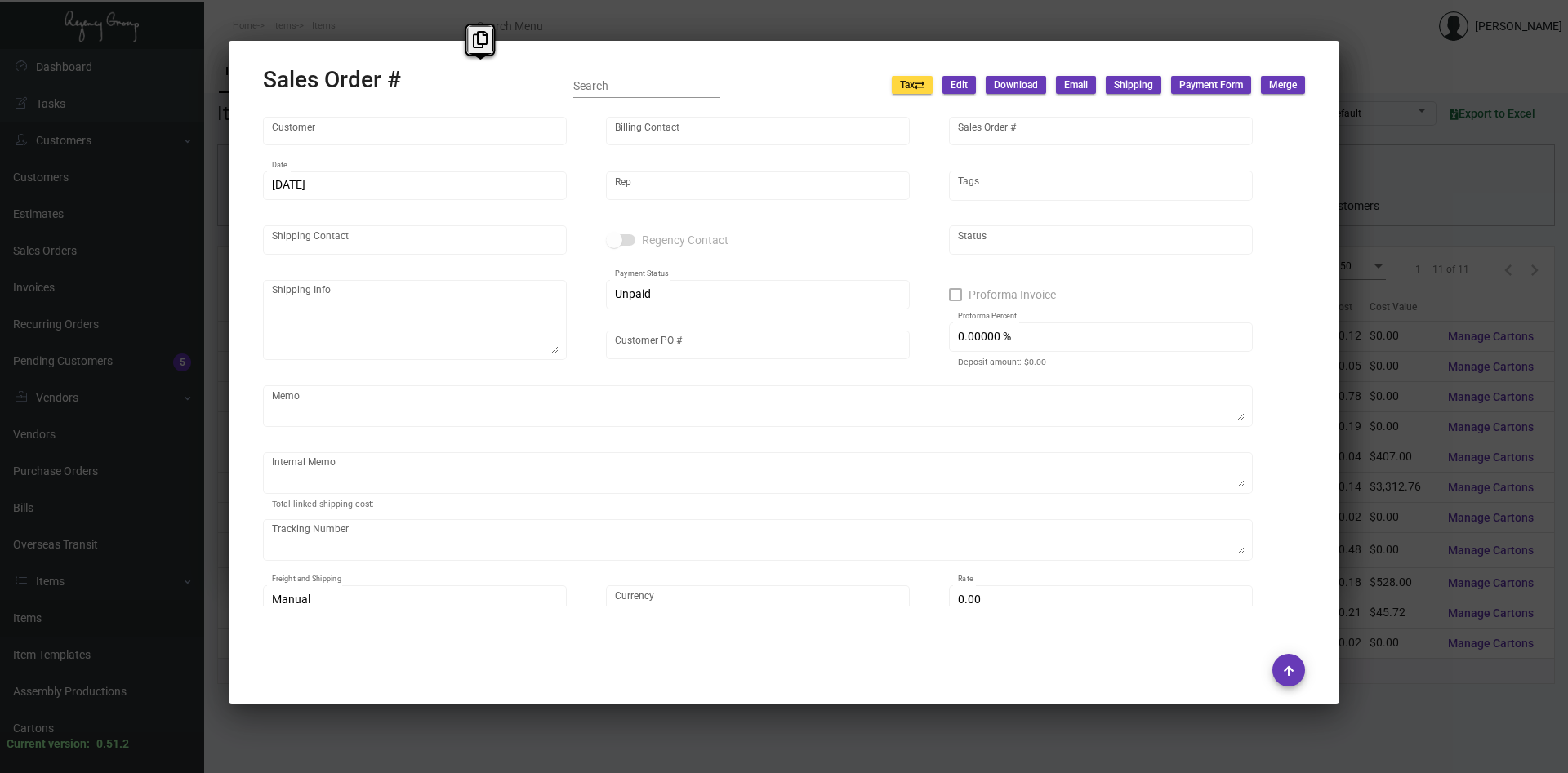
type input "[PERSON_NAME]"
type textarea "Moderne Hotel - [PERSON_NAME][GEOGRAPHIC_DATA][STREET_ADDRESS][US_STATE]"
type input "[PERSON_NAME]"
type textarea "Vendor shipped to [GEOGRAPHIC_DATA] Cost $11.30. By Desean [DATE]."
type textarea "1Z1AY2760394510220"
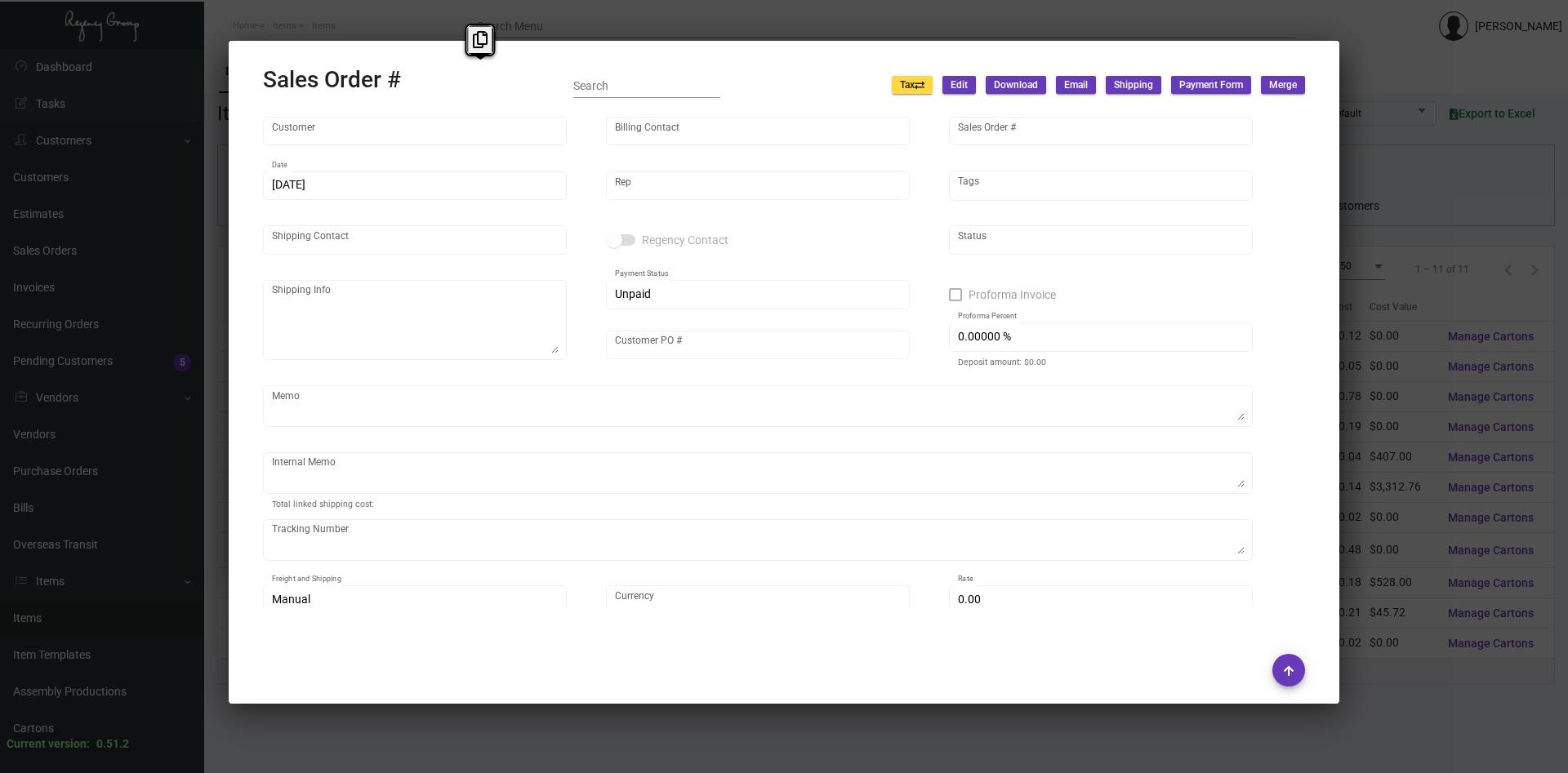
type input "United States Dollar $"
type input "$ 38.95"
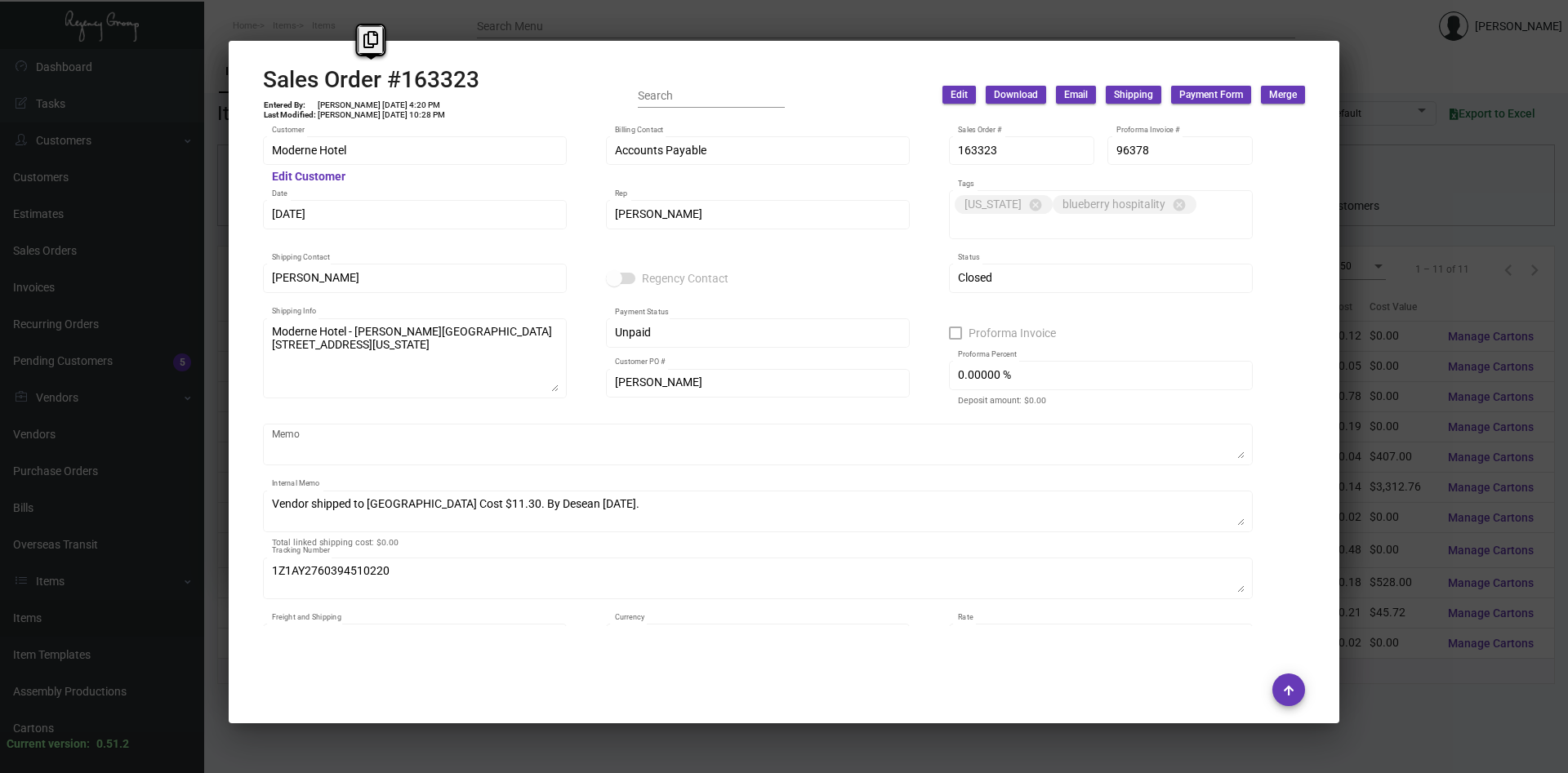
copy div "Sales Order #163323"
drag, startPoint x: 494, startPoint y: 84, endPoint x: 205, endPoint y: 74, distance: 289.2
click at [228, 74] on mat-dialog-container "Sales Order #163323 Entered By: [PERSON_NAME] [DATE] 4:20 PM Last Modified: [PE…" at bounding box center [784, 382] width 1111 height 683
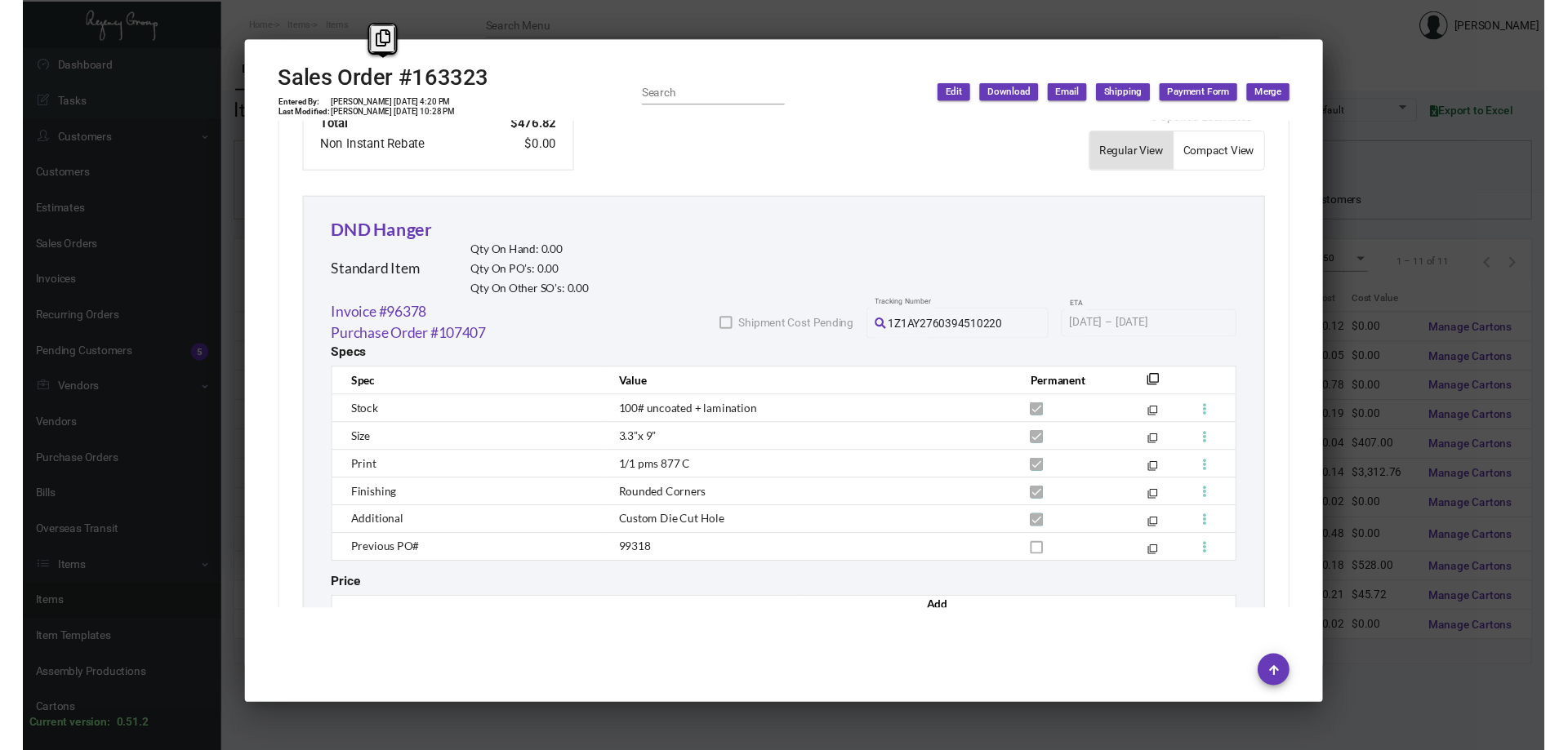
scroll to position [916, 0]
